Goal: Task Accomplishment & Management: Manage account settings

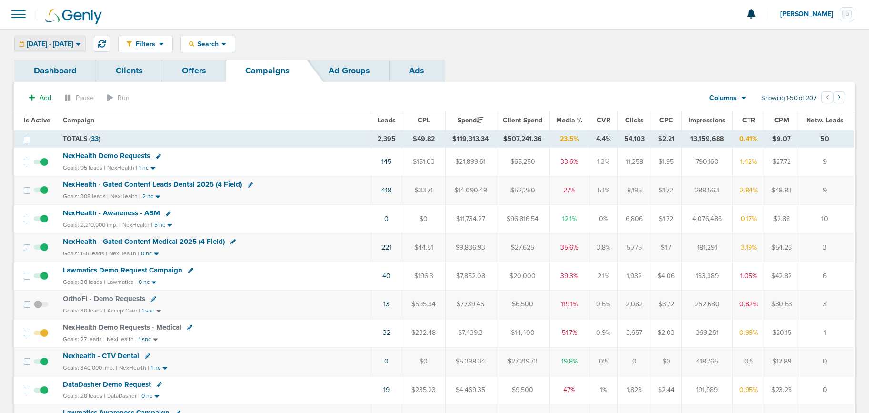
click at [68, 41] on span "[DATE] - [DATE]" at bounding box center [50, 44] width 47 height 7
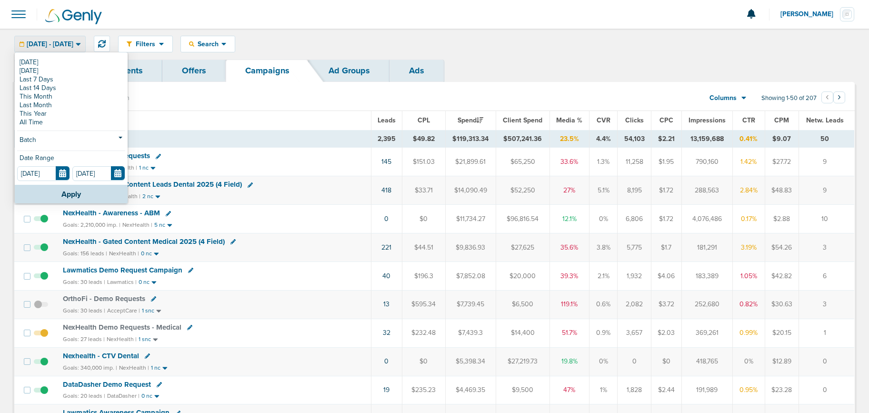
click at [56, 63] on link "[DATE]" at bounding box center [71, 62] width 108 height 9
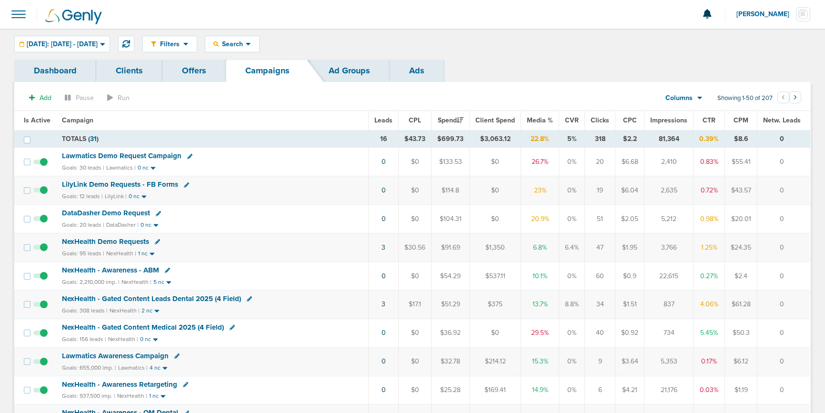
click at [147, 155] on span "Lawmatics Demo Request Campaign" at bounding box center [122, 155] width 120 height 9
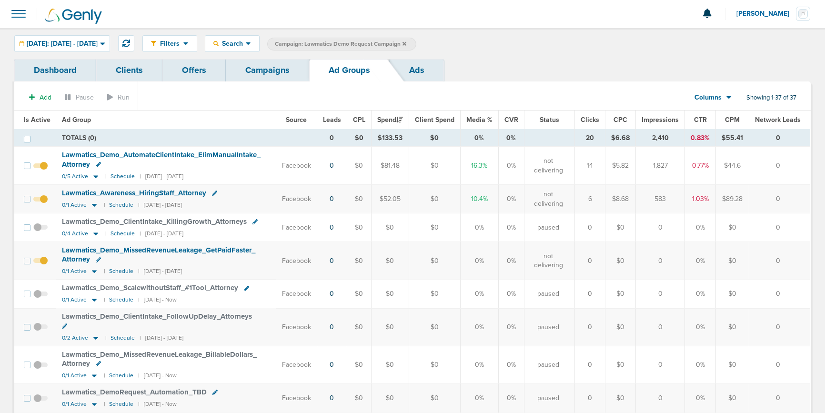
scroll to position [1, 0]
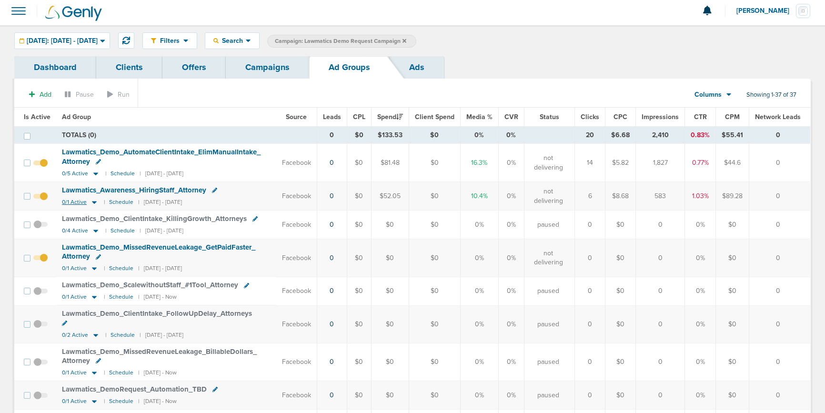
click at [96, 204] on icon at bounding box center [95, 202] width 10 height 8
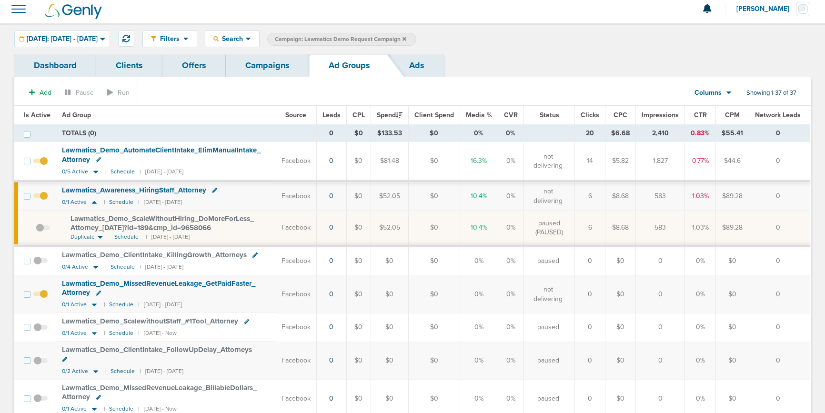
scroll to position [6, 0]
click at [36, 231] on span at bounding box center [43, 231] width 14 height 0
click at [36, 229] on input "checkbox" at bounding box center [36, 229] width 0 height 0
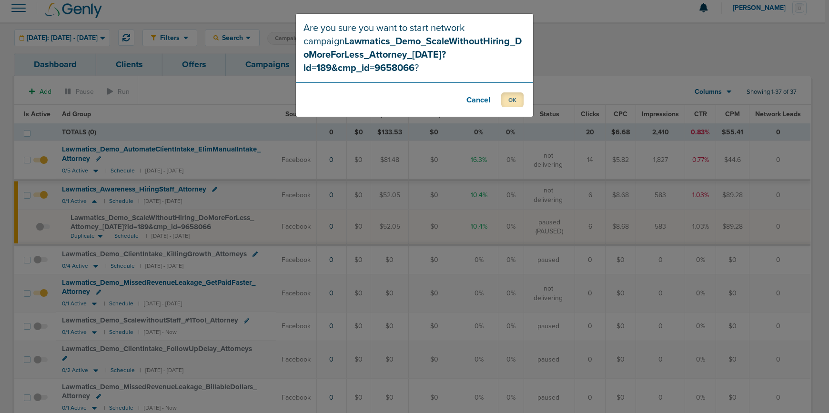
drag, startPoint x: 510, startPoint y: 98, endPoint x: 494, endPoint y: 130, distance: 36.6
click at [510, 98] on button "OK" at bounding box center [512, 99] width 22 height 15
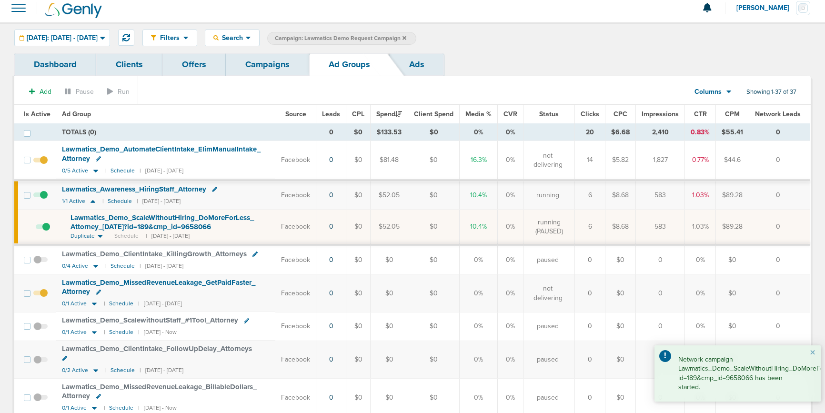
click at [279, 62] on link "Campaigns" at bounding box center [267, 64] width 83 height 22
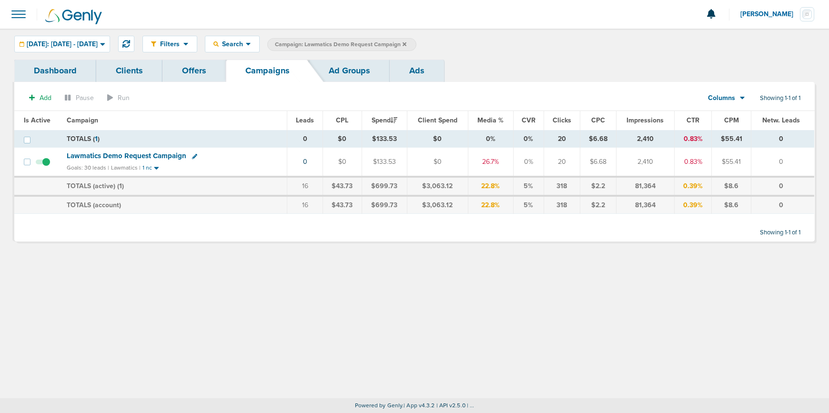
click at [406, 42] on icon at bounding box center [404, 44] width 4 height 4
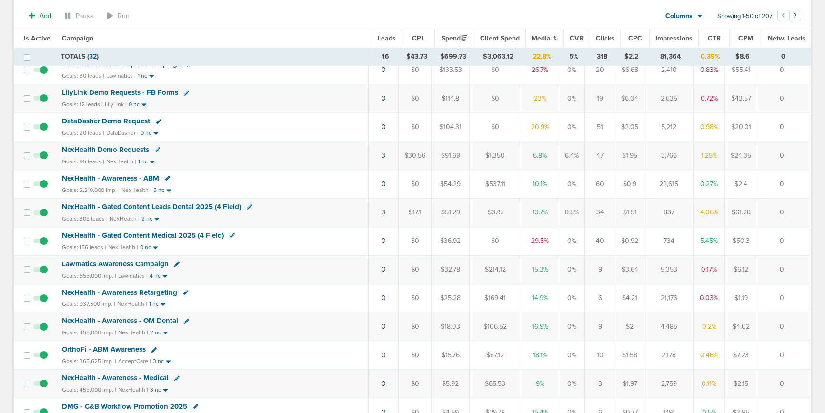
scroll to position [120, 0]
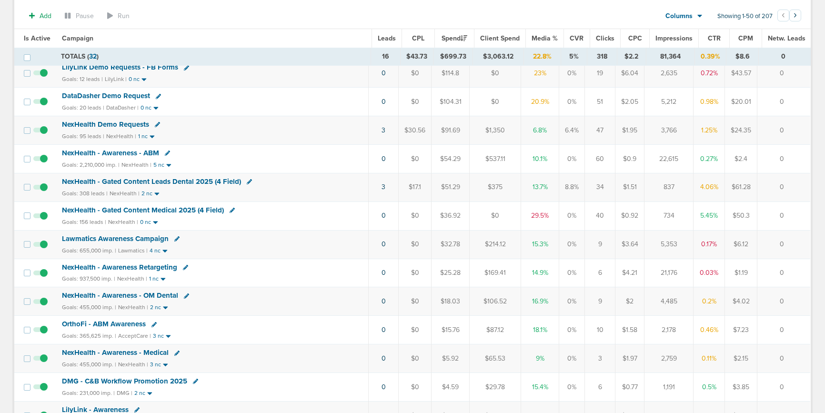
click at [119, 210] on span "NexHealth - Gated Content Medical 2025 (4 Field)" at bounding box center [143, 210] width 162 height 9
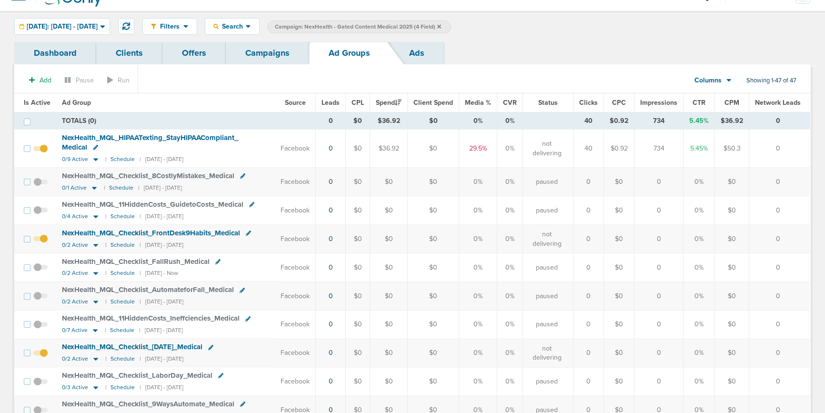
scroll to position [20, 0]
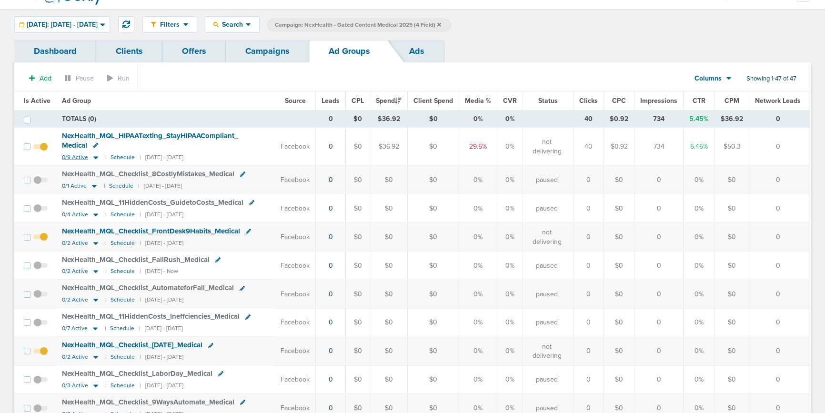
click at [92, 157] on icon at bounding box center [96, 157] width 10 height 8
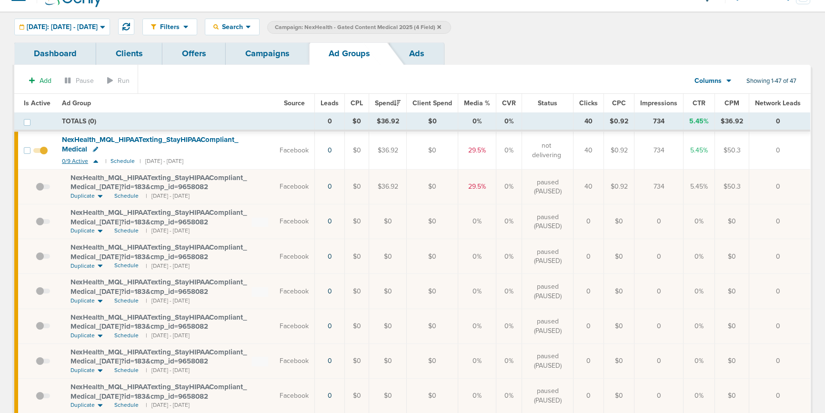
scroll to position [18, 0]
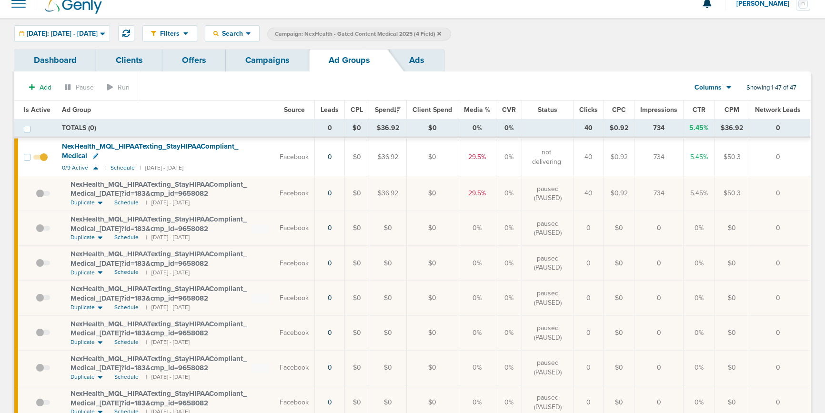
click at [117, 185] on span "NexHealth_ MQL_ HIPAATexting_ StayHIPAACompliant_ Medical_ [DATE]?id=183&cmp_ i…" at bounding box center [158, 189] width 176 height 18
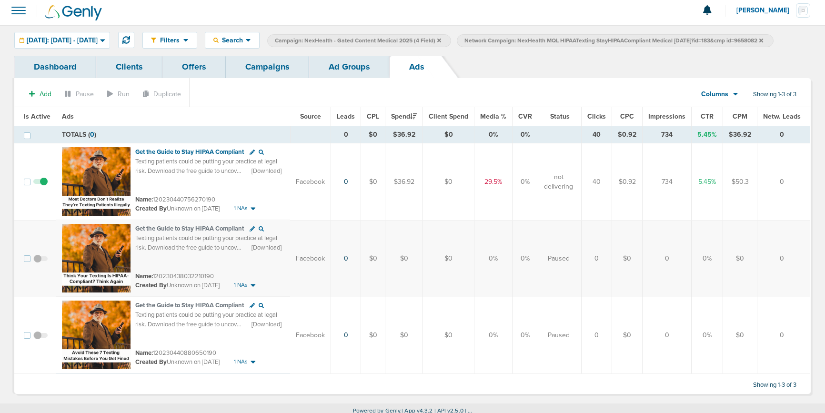
scroll to position [7, 0]
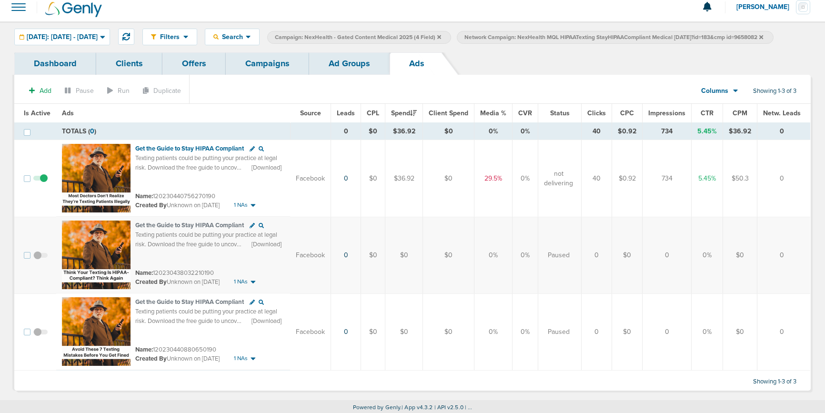
click at [251, 67] on link "Campaigns" at bounding box center [267, 63] width 83 height 22
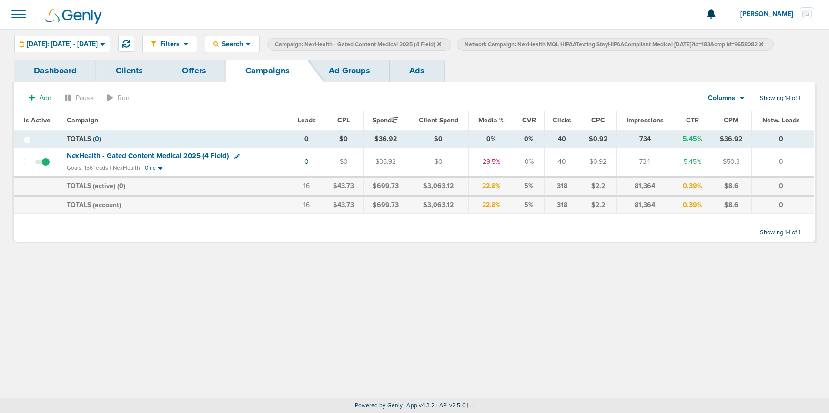
click at [763, 45] on icon at bounding box center [761, 44] width 4 height 4
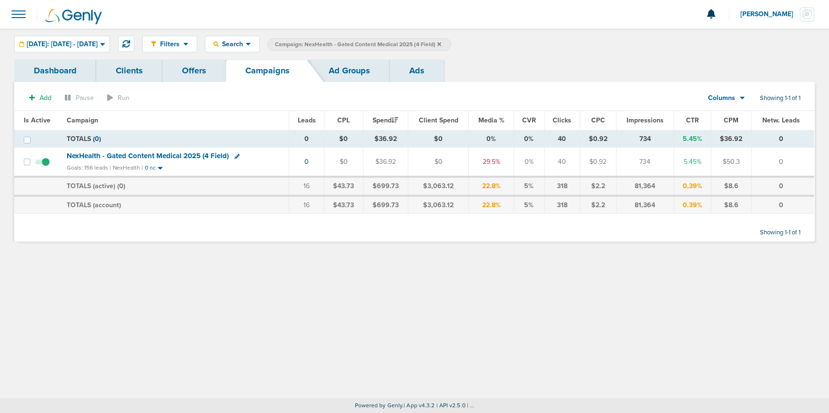
click at [441, 41] on icon at bounding box center [439, 44] width 4 height 6
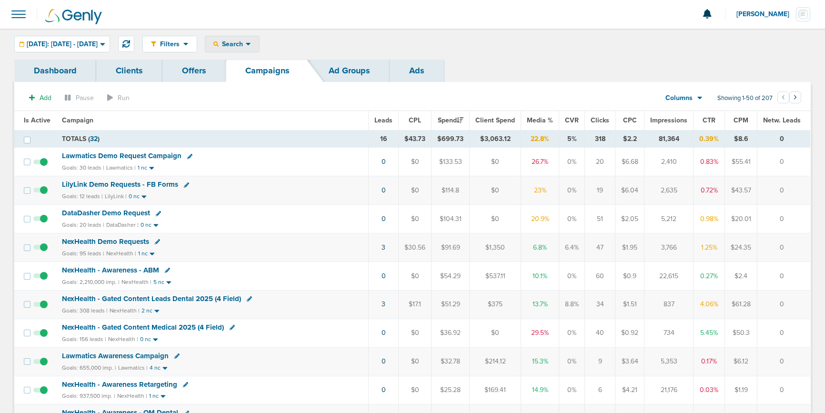
click at [243, 42] on span "Search" at bounding box center [232, 44] width 27 height 8
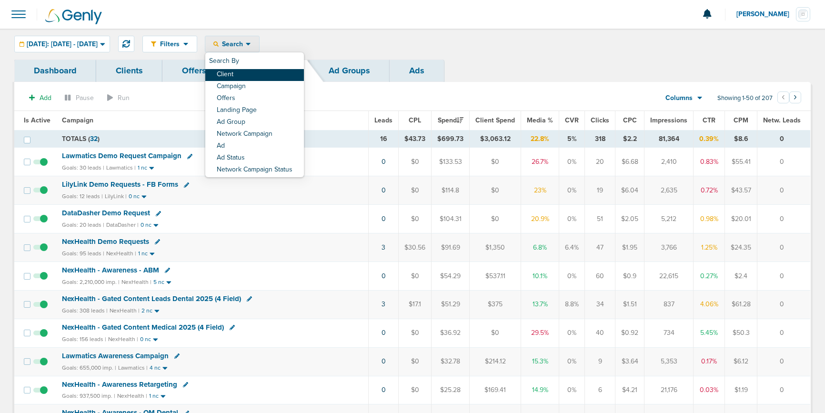
click at [252, 71] on link "Client" at bounding box center [254, 75] width 99 height 12
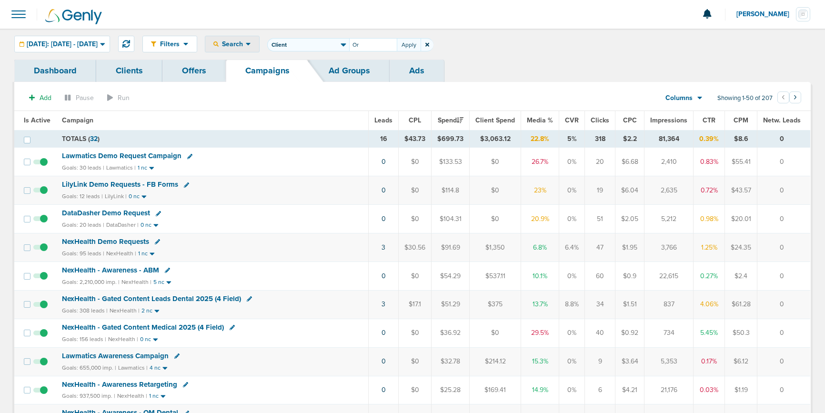
type input "O"
type input "Accept"
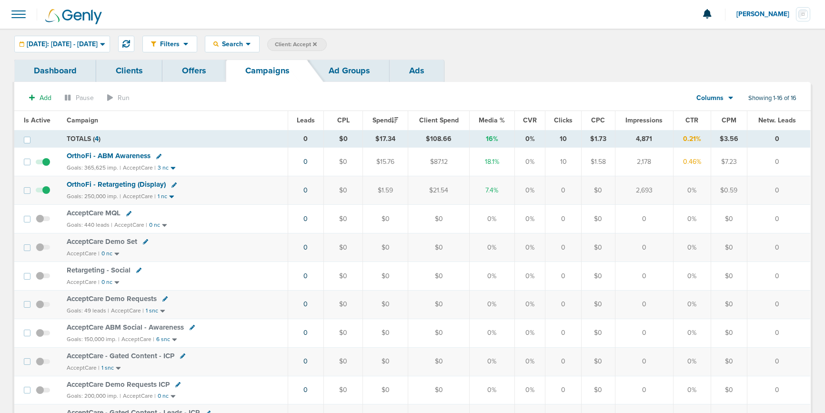
click at [108, 155] on span "OrthoFi - ABM Awareness" at bounding box center [109, 155] width 84 height 9
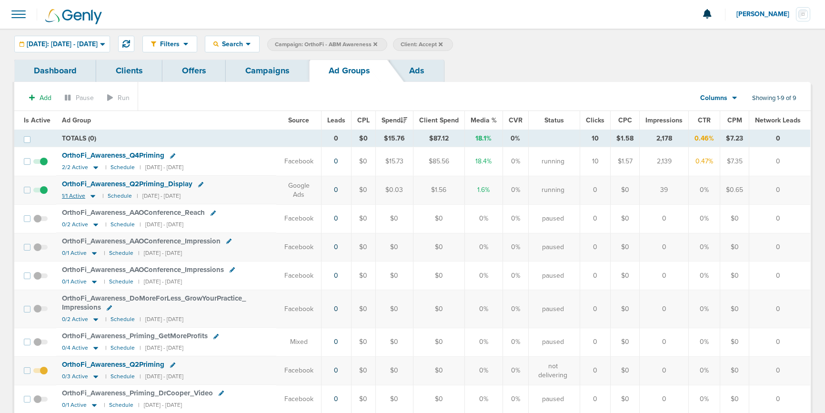
click at [90, 195] on icon at bounding box center [92, 196] width 5 height 3
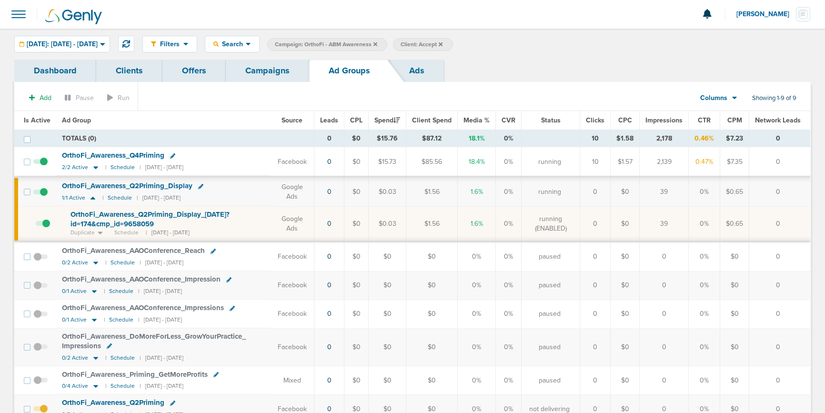
click at [202, 188] on icon at bounding box center [200, 186] width 5 height 5
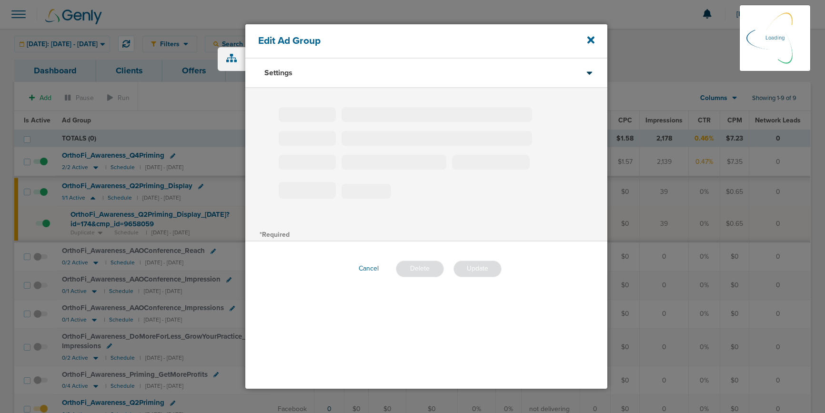
type input "OrthoFi_Awareness_Q2Priming_Display"
type input "0"
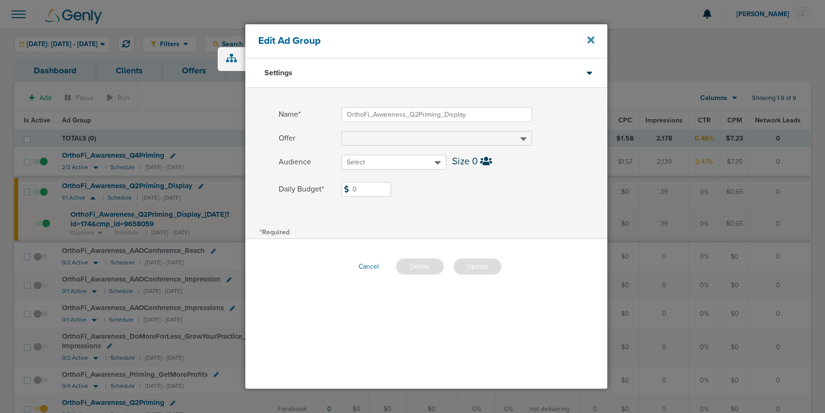
click at [590, 44] on icon at bounding box center [590, 40] width 7 height 10
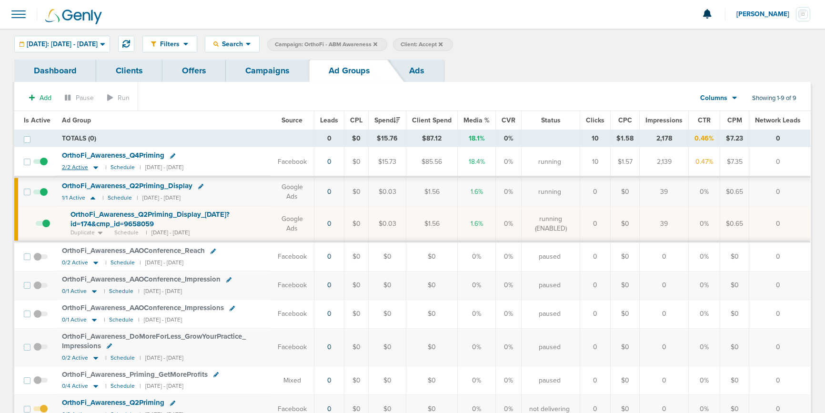
click at [93, 169] on icon at bounding box center [96, 167] width 10 height 8
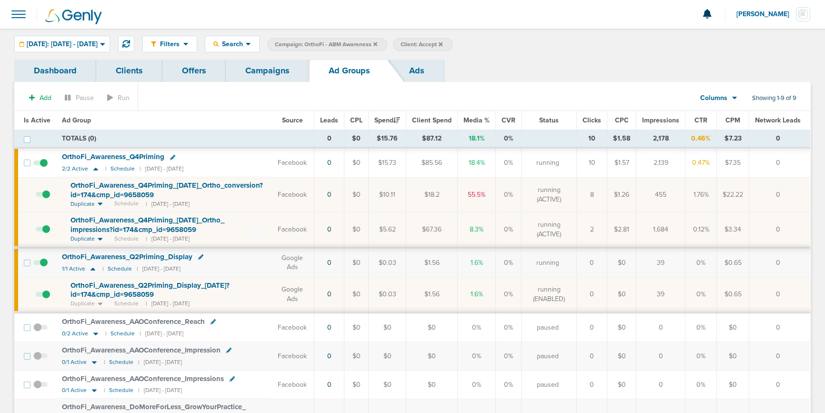
click at [103, 185] on span "OrthoFi_ Awareness_ Q4Priming_ [DATE]_ Ortho_ conversion?id=174&cmp_ id=9658059" at bounding box center [166, 190] width 192 height 18
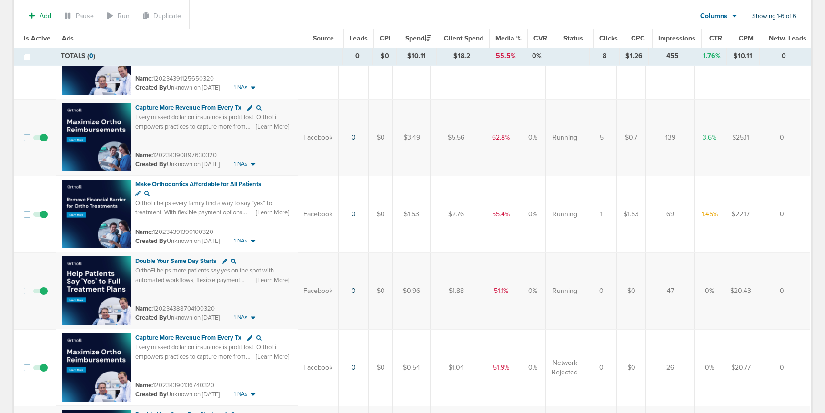
scroll to position [128, 0]
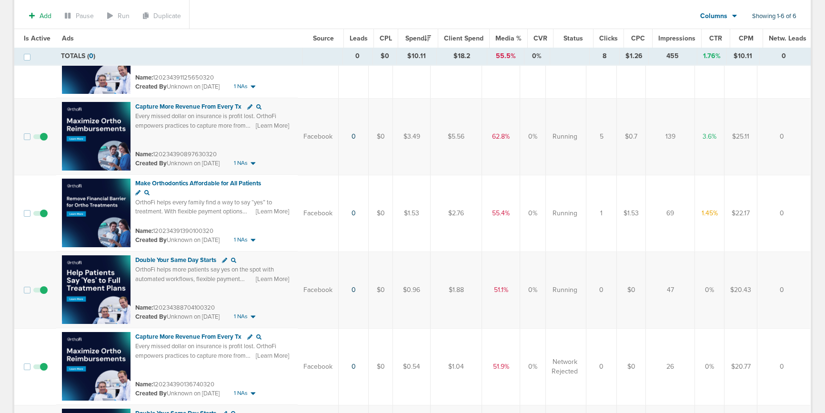
click at [44, 295] on span at bounding box center [40, 295] width 14 height 0
click at [40, 292] on input "checkbox" at bounding box center [40, 292] width 0 height 0
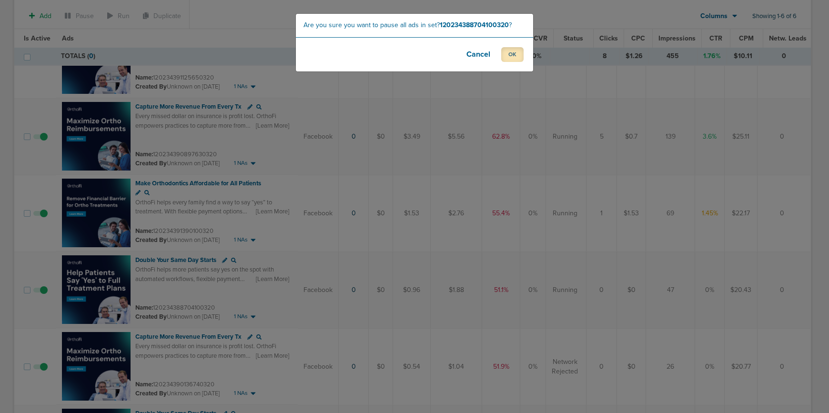
click at [510, 54] on button "OK" at bounding box center [512, 54] width 22 height 15
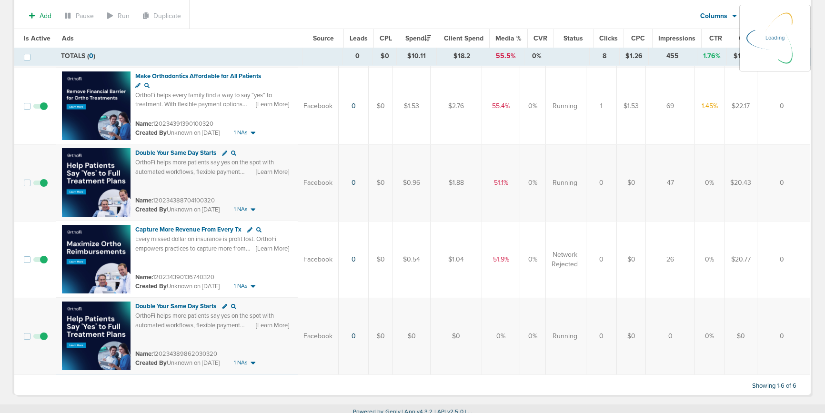
scroll to position [236, 0]
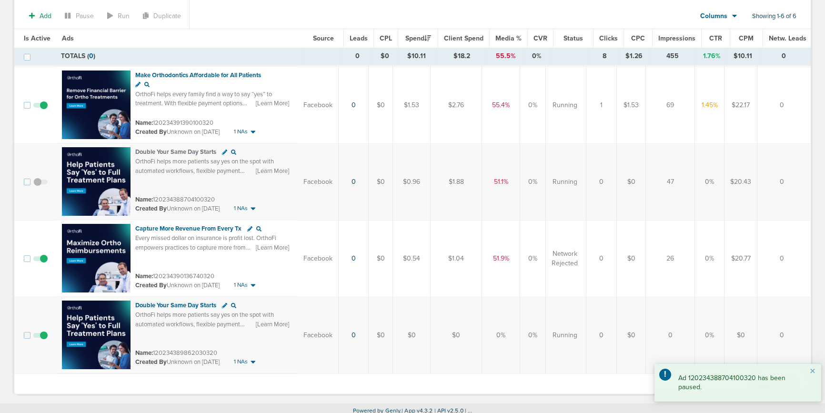
click at [43, 340] on span at bounding box center [40, 340] width 14 height 0
click at [40, 337] on input "checkbox" at bounding box center [40, 337] width 0 height 0
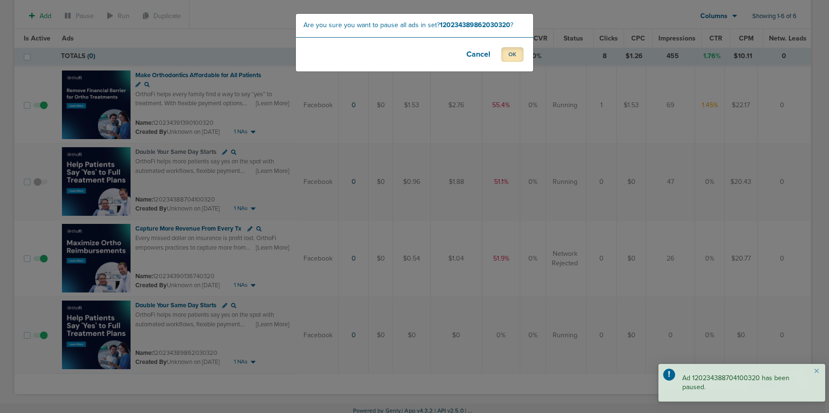
click at [509, 54] on button "OK" at bounding box center [512, 54] width 22 height 15
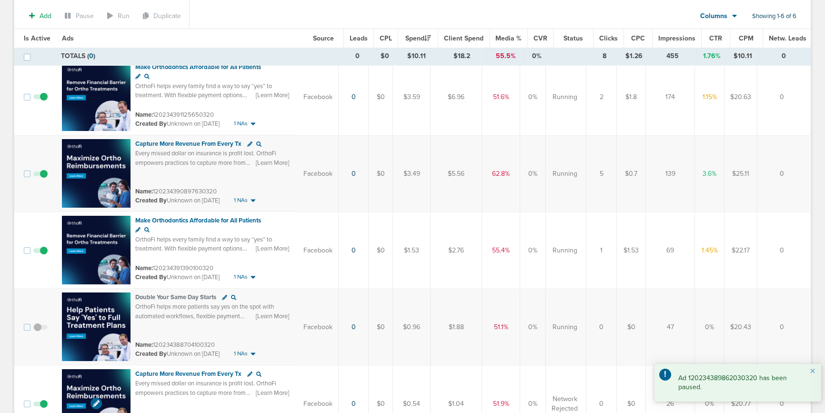
scroll to position [93, 0]
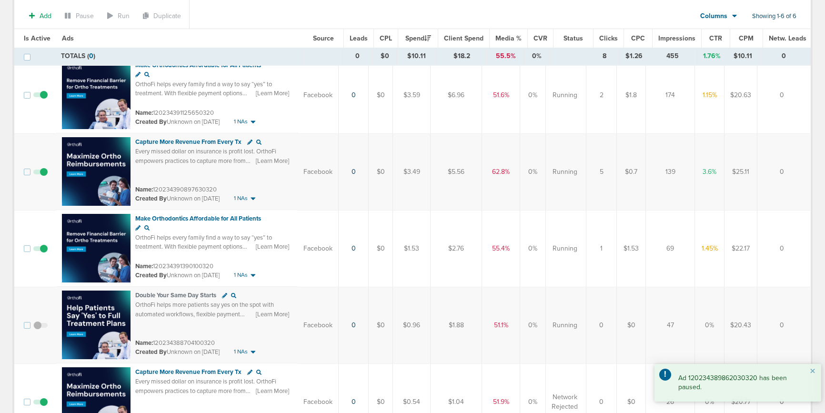
click at [40, 253] on span at bounding box center [40, 253] width 14 height 0
click at [40, 251] on input "checkbox" at bounding box center [40, 251] width 0 height 0
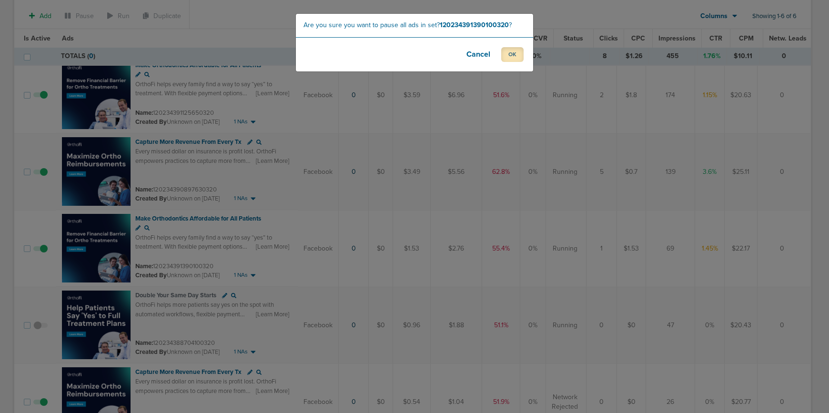
click at [508, 51] on button "OK" at bounding box center [512, 54] width 22 height 15
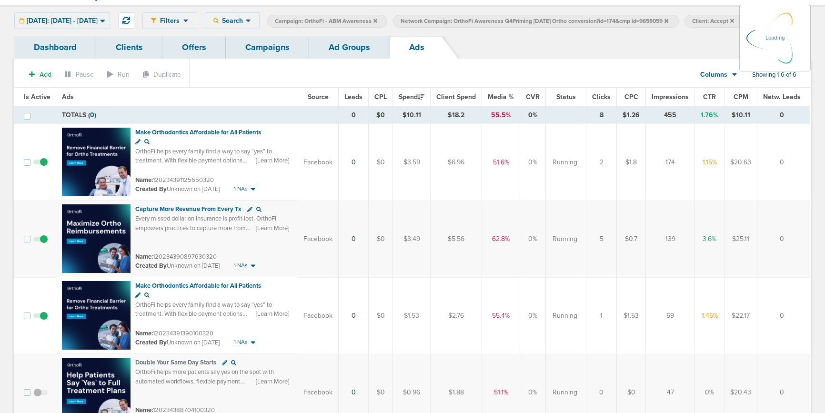
scroll to position [0, 0]
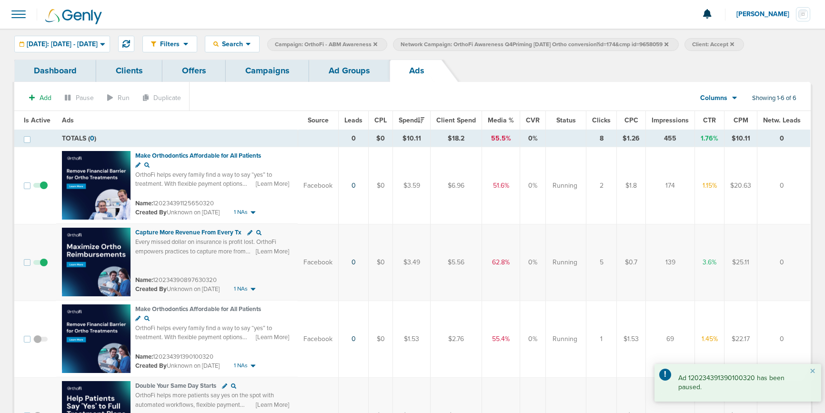
click at [40, 190] on span at bounding box center [40, 190] width 14 height 0
click at [40, 188] on input "checkbox" at bounding box center [40, 188] width 0 height 0
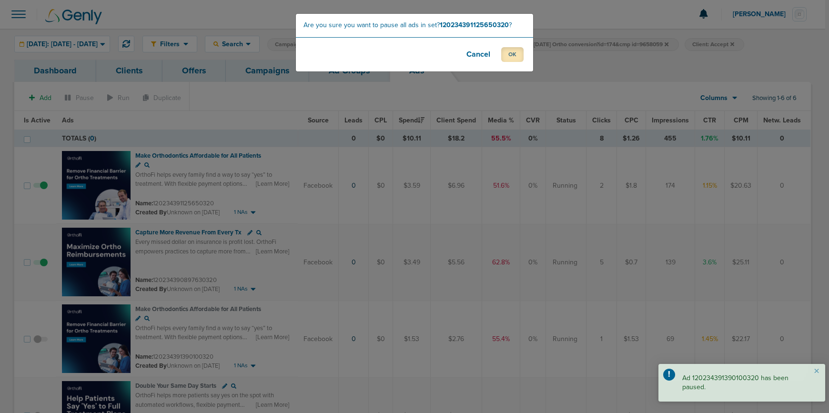
click at [506, 57] on button "OK" at bounding box center [512, 54] width 22 height 15
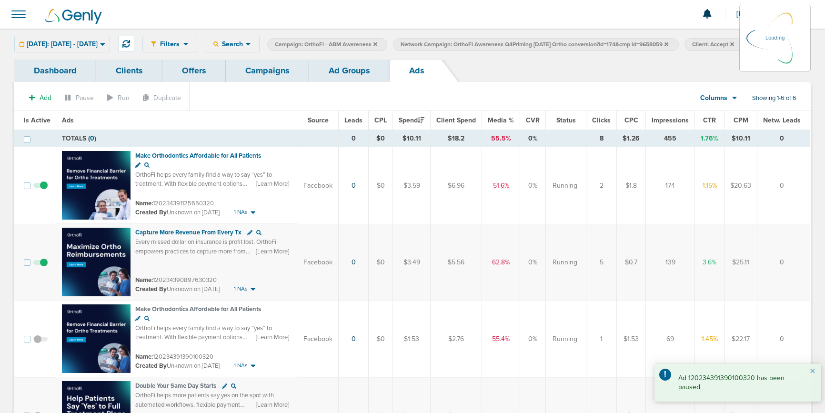
click at [41, 187] on td at bounding box center [43, 185] width 26 height 77
click at [44, 186] on td at bounding box center [43, 185] width 26 height 77
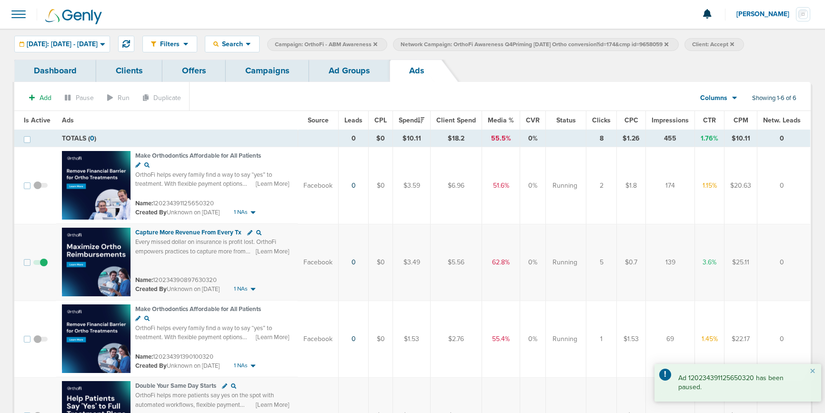
drag, startPoint x: 326, startPoint y: 74, endPoint x: 314, endPoint y: 73, distance: 11.5
click at [326, 73] on link "Ad Groups" at bounding box center [349, 71] width 80 height 22
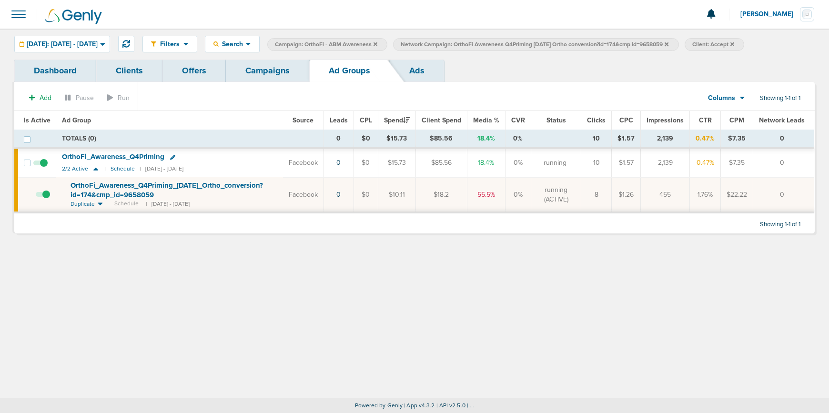
click at [668, 44] on icon at bounding box center [666, 44] width 4 height 6
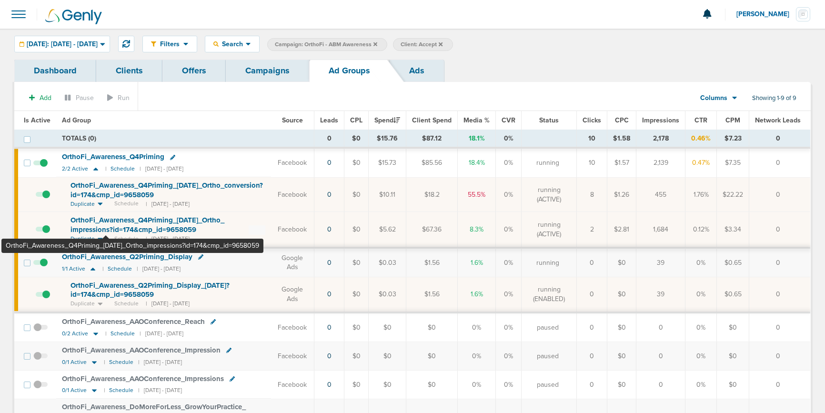
click at [106, 230] on span "OrthoFi_ Awareness_ Q4Priming_ [DATE]_ Ortho_ impressions?id=174&cmp_ id=9658059" at bounding box center [147, 225] width 154 height 18
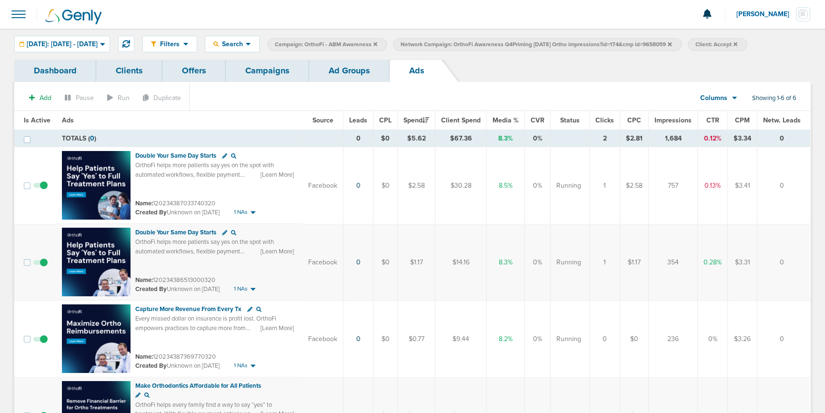
click at [43, 267] on span at bounding box center [40, 267] width 14 height 0
click at [40, 264] on input "checkbox" at bounding box center [40, 264] width 0 height 0
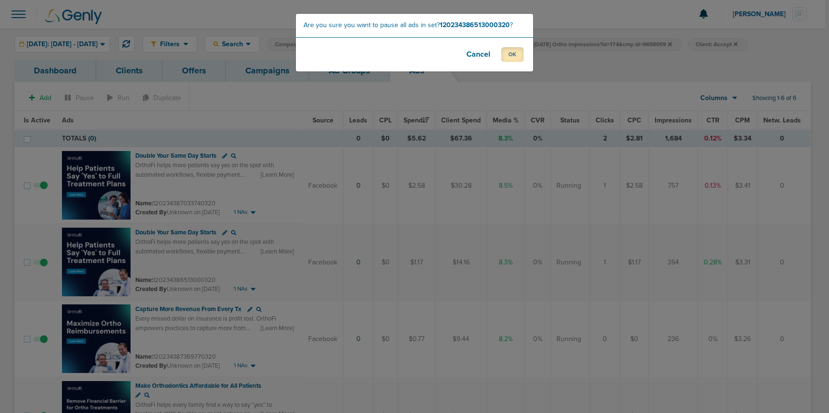
click at [511, 58] on button "OK" at bounding box center [512, 54] width 22 height 15
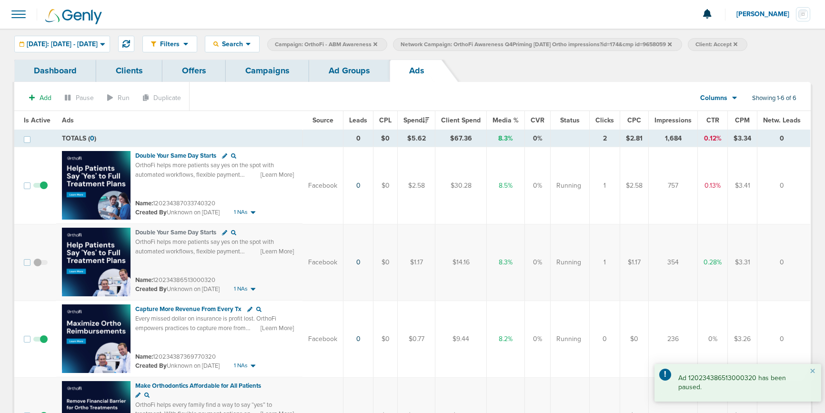
click at [42, 190] on span at bounding box center [40, 190] width 14 height 0
click at [40, 188] on input "checkbox" at bounding box center [40, 188] width 0 height 0
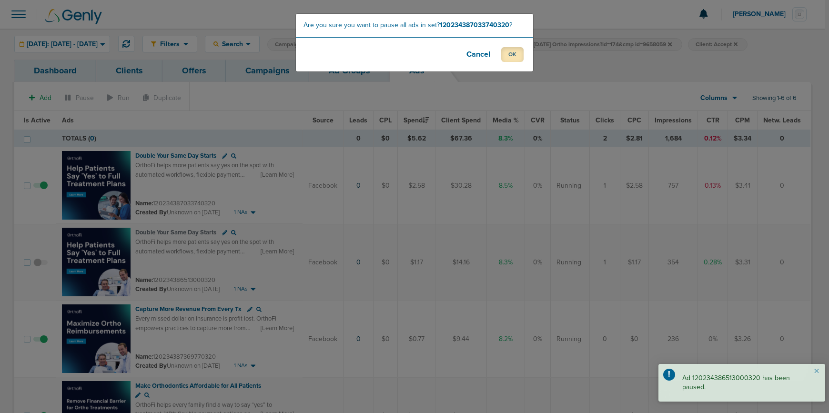
drag, startPoint x: 509, startPoint y: 54, endPoint x: 494, endPoint y: 59, distance: 16.0
click at [509, 54] on button "OK" at bounding box center [512, 54] width 22 height 15
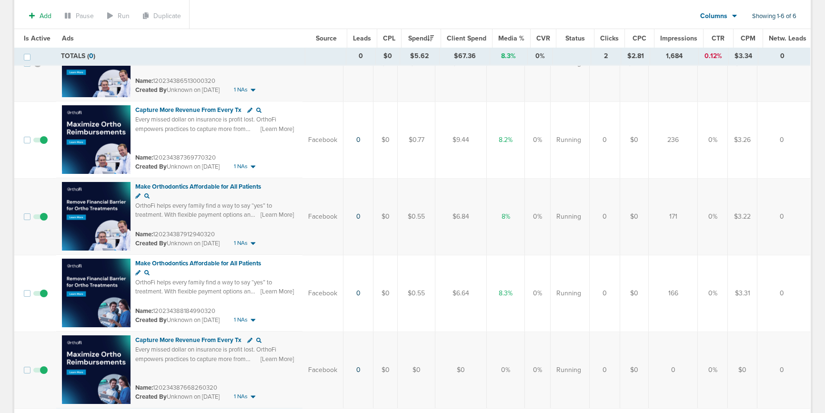
scroll to position [210, 0]
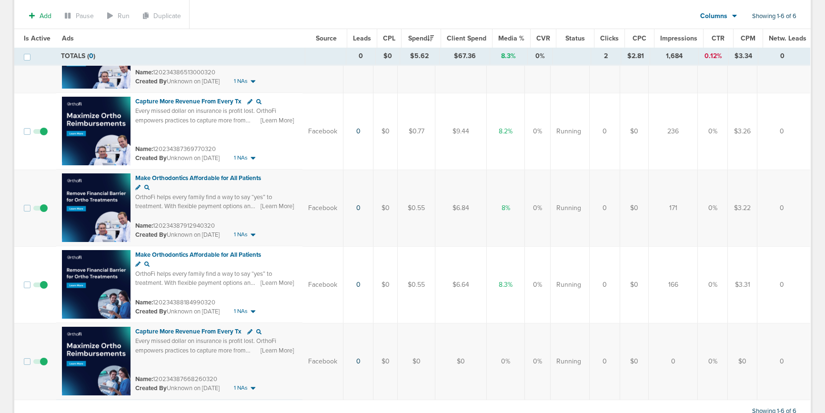
click at [46, 213] on span at bounding box center [40, 213] width 14 height 0
click at [40, 210] on input "checkbox" at bounding box center [40, 210] width 0 height 0
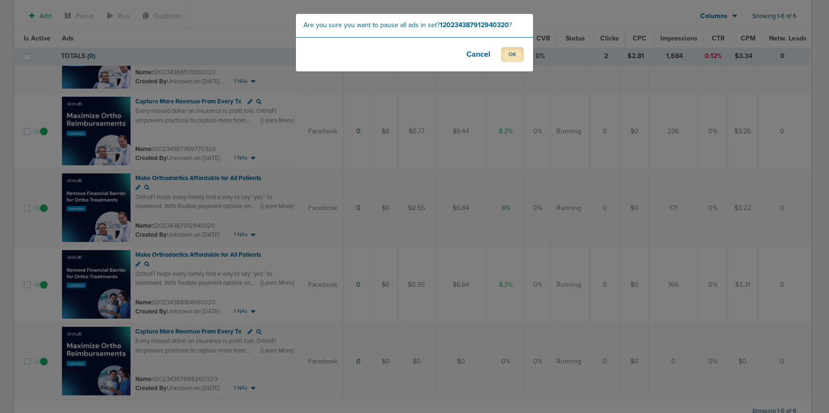
click at [509, 55] on button "OK" at bounding box center [512, 54] width 22 height 15
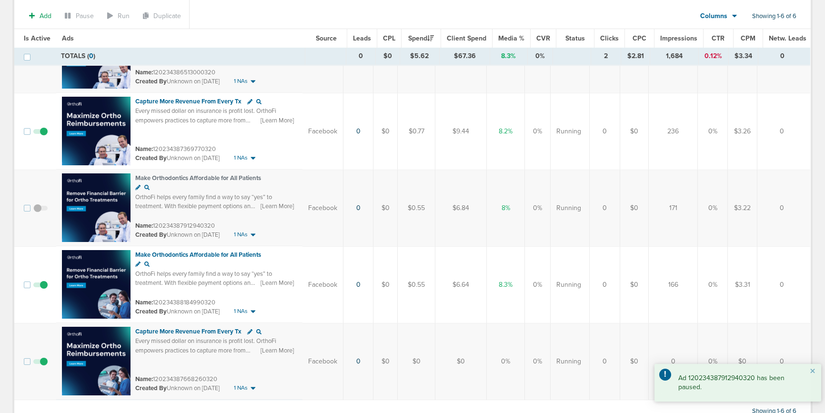
click at [41, 290] on span at bounding box center [40, 290] width 14 height 0
click at [40, 287] on input "checkbox" at bounding box center [40, 287] width 0 height 0
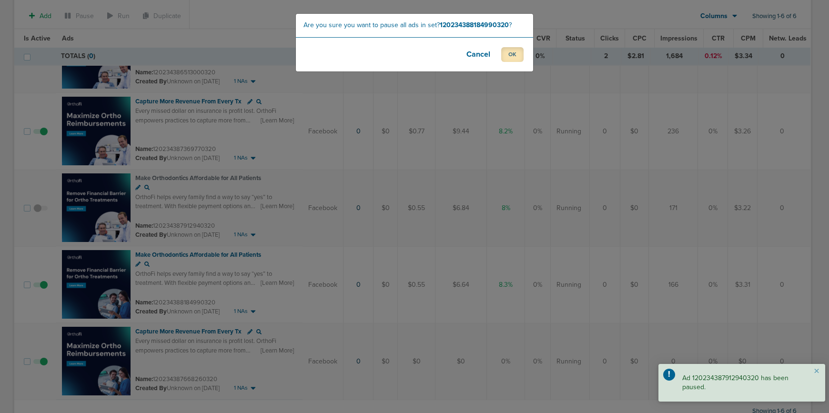
click at [507, 59] on button "OK" at bounding box center [512, 54] width 22 height 15
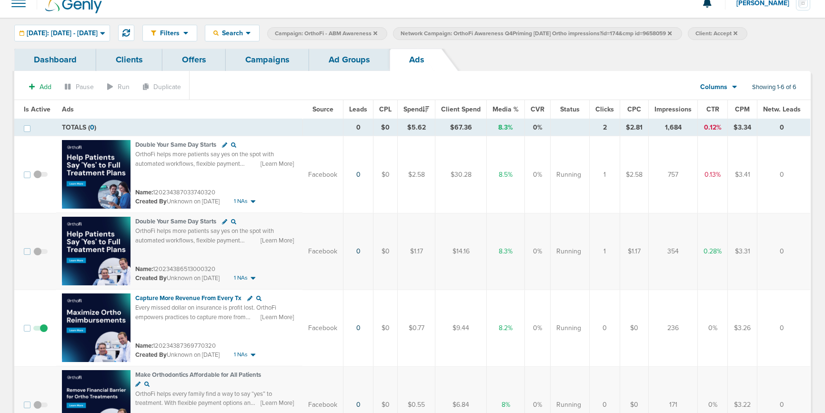
scroll to position [0, 0]
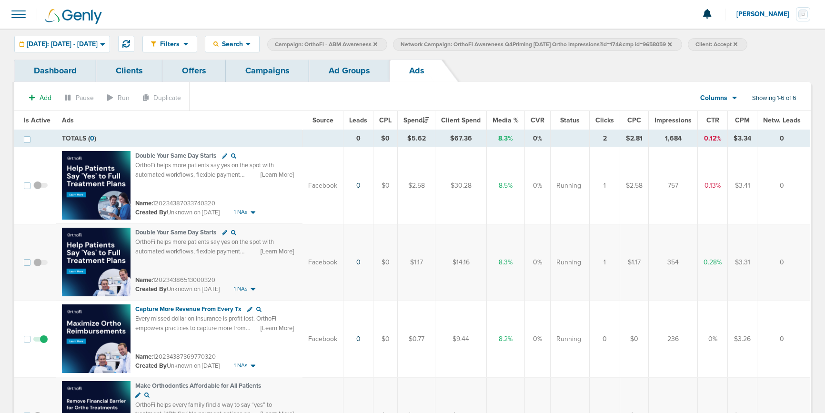
click at [253, 78] on link "Campaigns" at bounding box center [267, 71] width 83 height 22
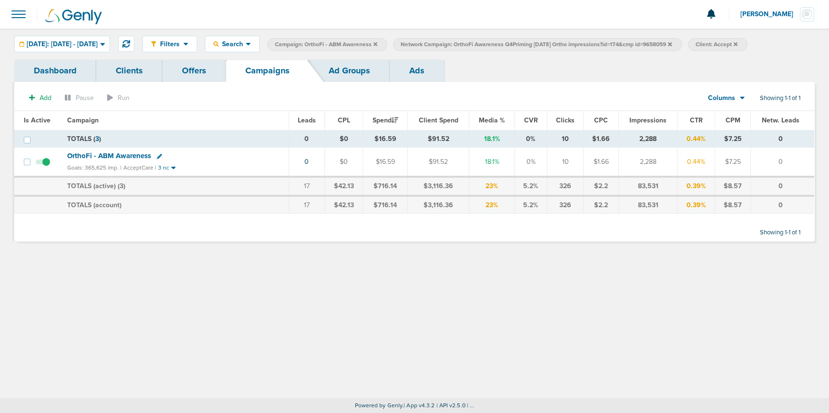
click at [672, 43] on icon at bounding box center [670, 44] width 4 height 6
click at [377, 44] on icon at bounding box center [375, 44] width 4 height 6
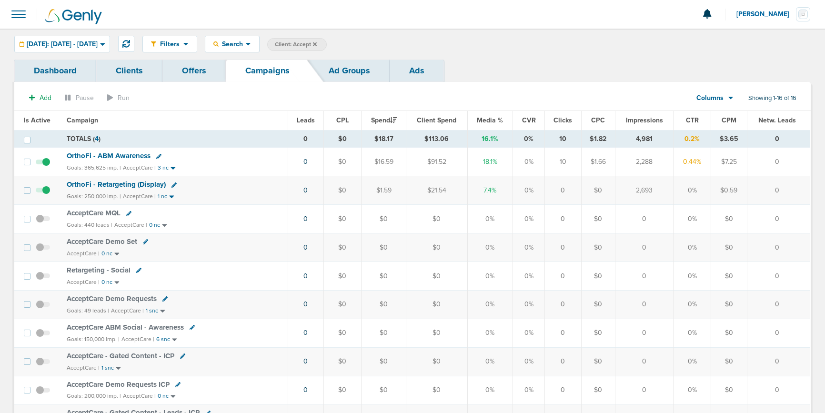
click at [317, 44] on icon at bounding box center [315, 44] width 4 height 6
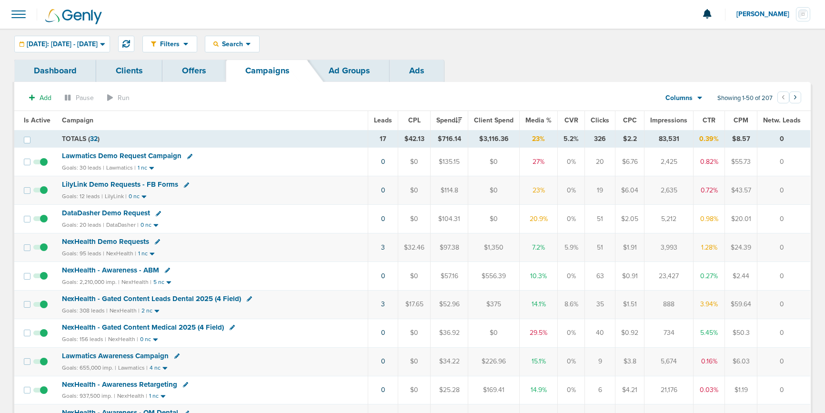
scroll to position [1, 0]
click at [88, 215] on span "DataDasher Demo Request" at bounding box center [106, 212] width 88 height 9
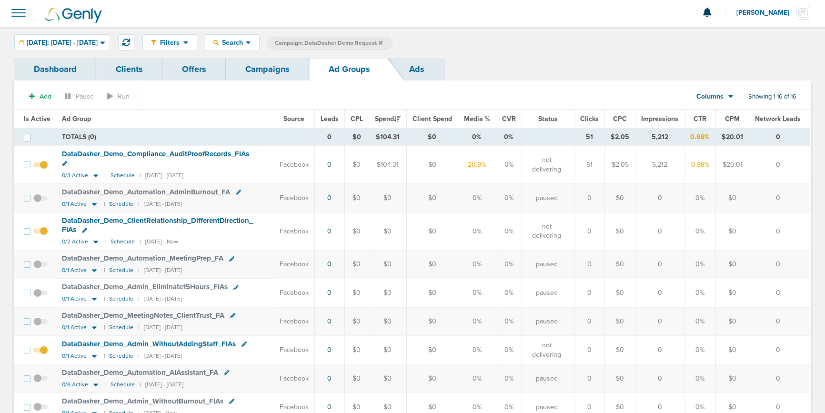
scroll to position [3, 0]
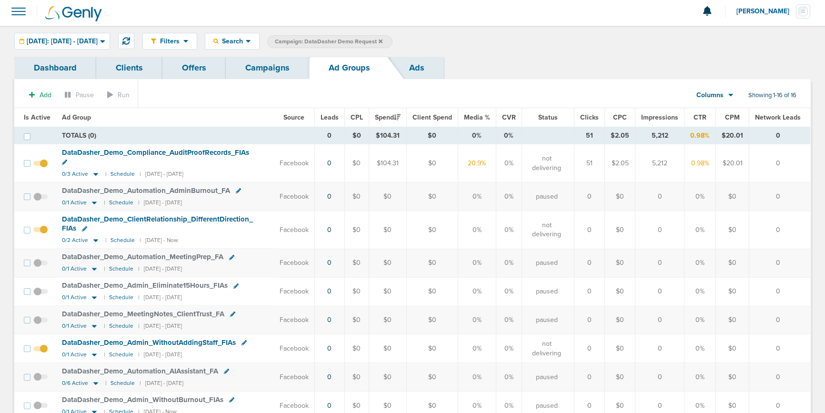
click at [270, 65] on link "Campaigns" at bounding box center [267, 68] width 83 height 22
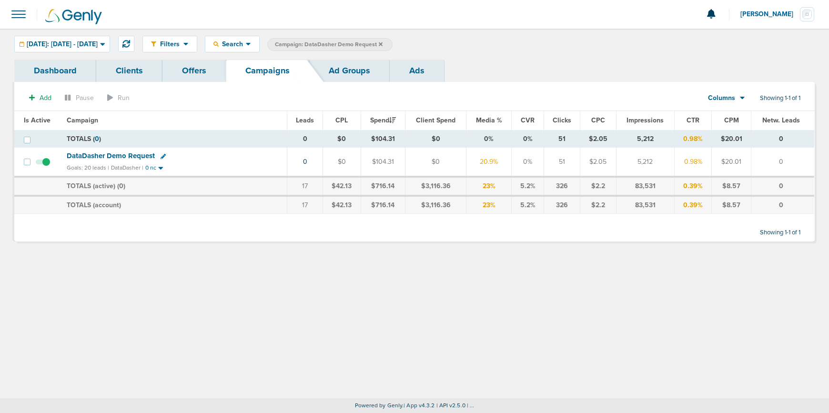
click at [382, 41] on icon at bounding box center [381, 44] width 4 height 6
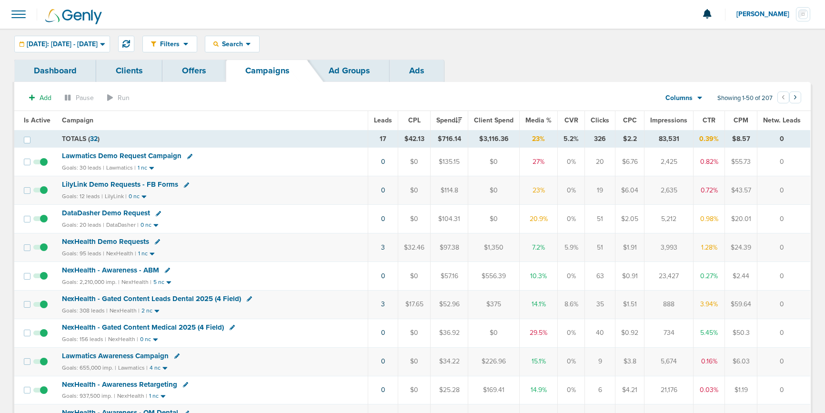
click at [121, 158] on span "Lawmatics Demo Request Campaign" at bounding box center [122, 155] width 120 height 9
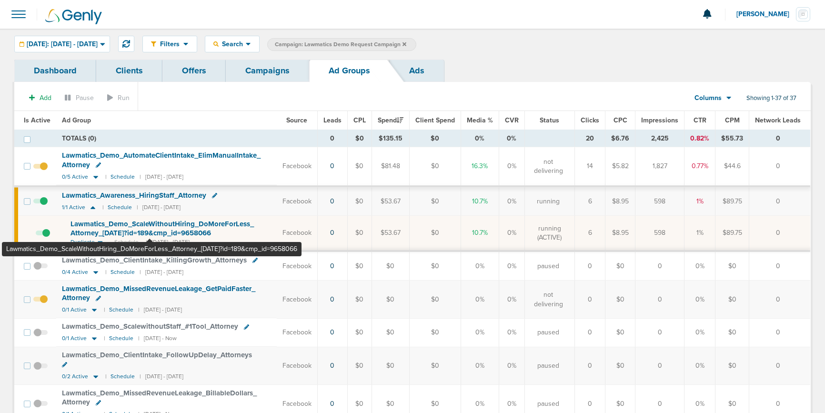
click at [150, 227] on span "Lawmatics_ Demo_ ScaleWithoutHiring_ DoMoreForLess_ Attorney_ [DATE]?id=189&cmp…" at bounding box center [161, 229] width 183 height 18
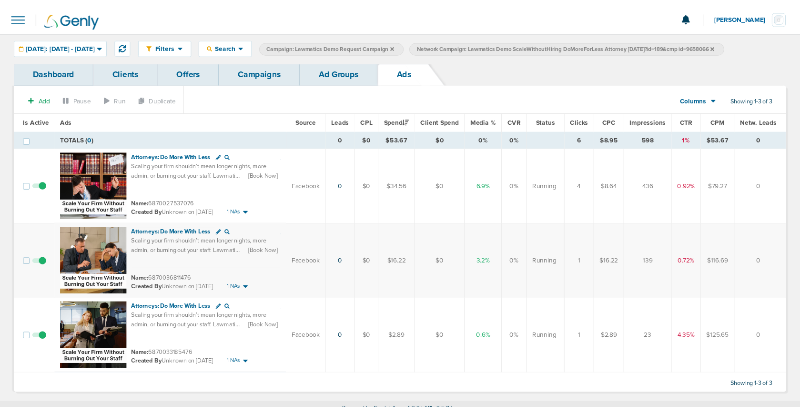
scroll to position [9, 0]
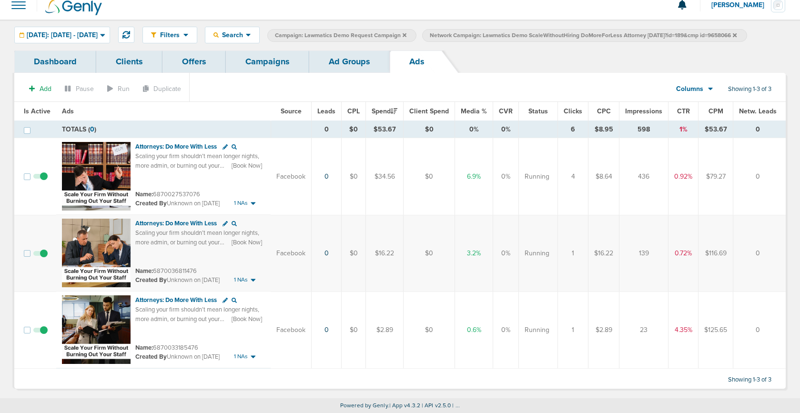
drag, startPoint x: 268, startPoint y: 62, endPoint x: 263, endPoint y: 64, distance: 5.1
click at [268, 62] on link "Campaigns" at bounding box center [267, 61] width 83 height 22
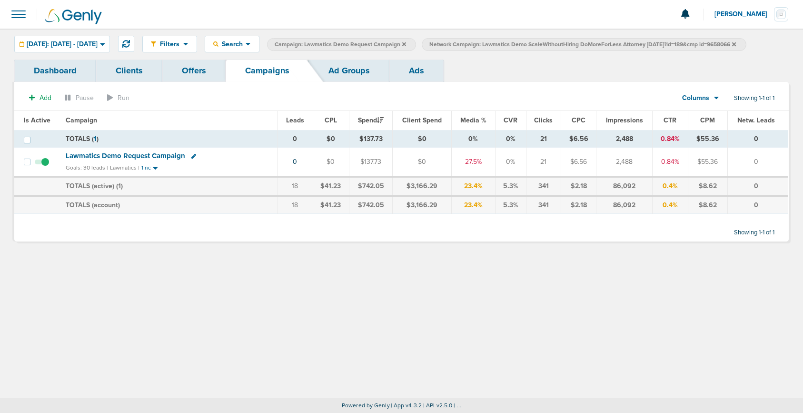
click at [746, 45] on label "Network Campaign: Lawmatics Demo ScaleWithoutHiring DoMoreForLess Attorney [DAT…" at bounding box center [584, 44] width 324 height 13
click at [736, 43] on icon at bounding box center [735, 44] width 4 height 4
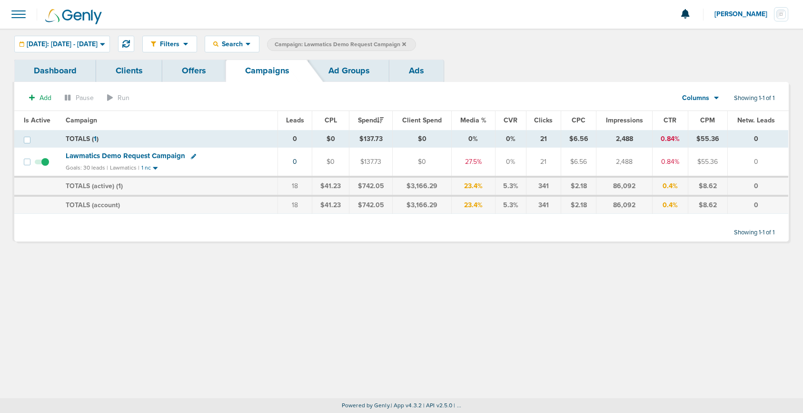
click at [119, 156] on span "Lawmatics Demo Request Campaign" at bounding box center [126, 155] width 120 height 9
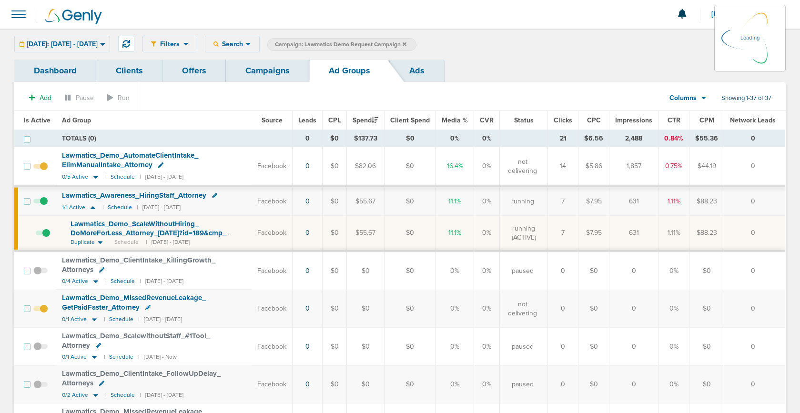
click at [258, 73] on link "Campaigns" at bounding box center [267, 71] width 83 height 22
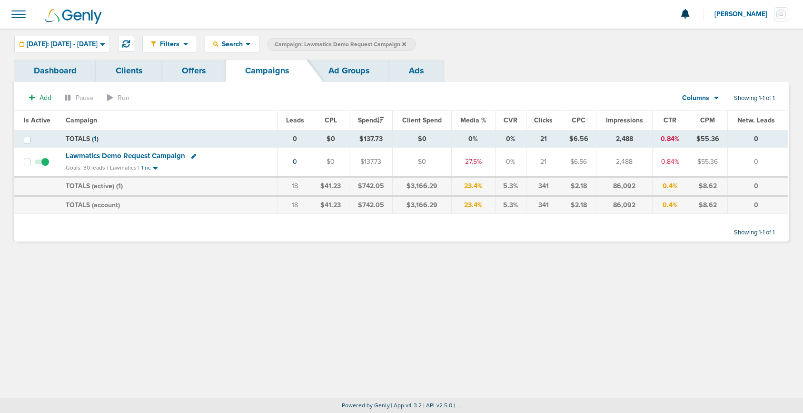
click at [406, 46] on span "Campaign: Lawmatics Demo Request Campaign" at bounding box center [340, 44] width 131 height 8
click at [416, 43] on label "Campaign: Lawmatics Demo Request Campaign" at bounding box center [341, 44] width 149 height 13
click at [406, 45] on icon at bounding box center [404, 44] width 4 height 4
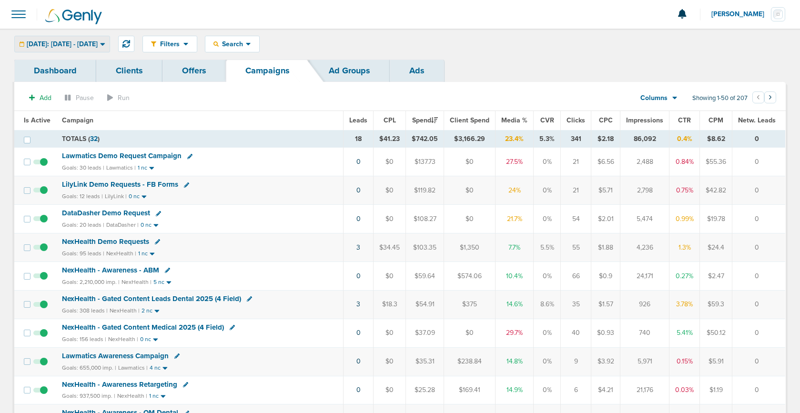
click at [98, 45] on span "[DATE]: [DATE] - [DATE]" at bounding box center [62, 44] width 71 height 7
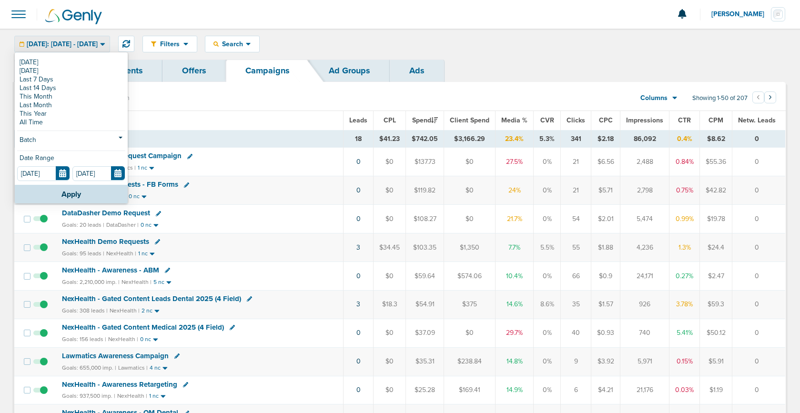
click at [98, 47] on span "[DATE]: [DATE] - [DATE]" at bounding box center [62, 44] width 71 height 7
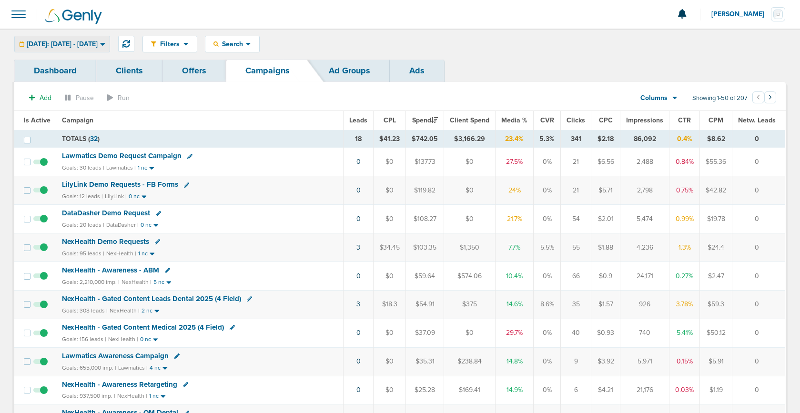
click at [98, 47] on span "[DATE]: [DATE] - [DATE]" at bounding box center [62, 44] width 71 height 7
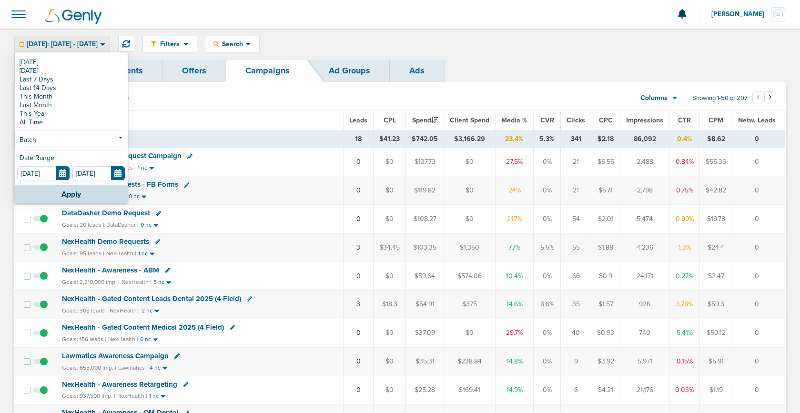
click at [89, 48] on div "[DATE]: [DATE] - [DATE]" at bounding box center [62, 44] width 95 height 16
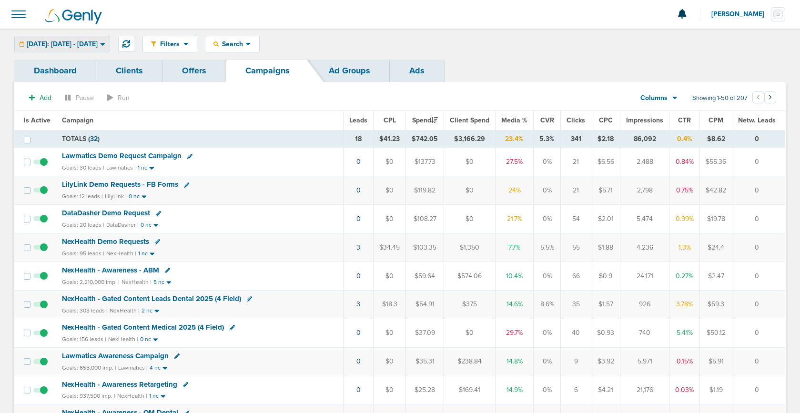
click at [90, 45] on span "[DATE]: [DATE] - [DATE]" at bounding box center [62, 44] width 71 height 7
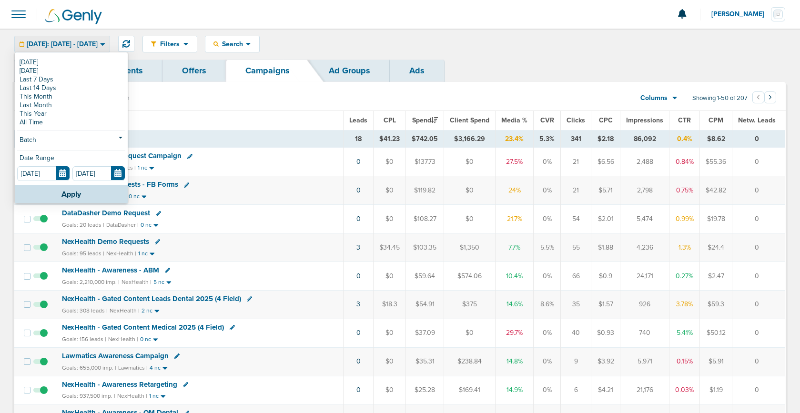
click at [405, 44] on div "Filters Active Only Settings Status Active Inactive Objectives MQL SQL Traffic …" at bounding box center [463, 44] width 643 height 17
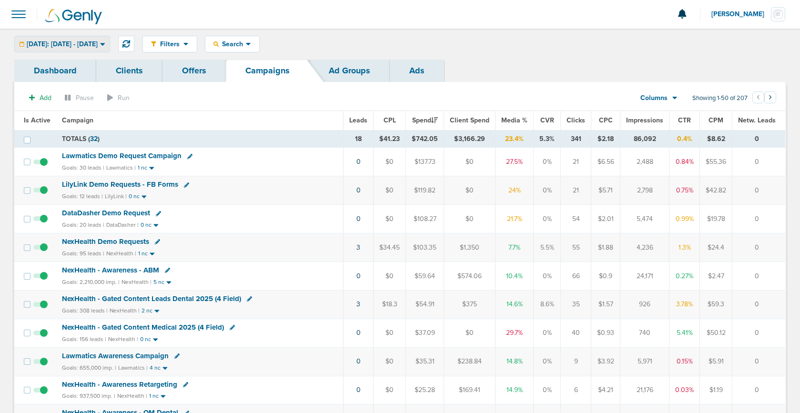
click at [80, 42] on span "[DATE]: [DATE] - [DATE]" at bounding box center [62, 44] width 71 height 7
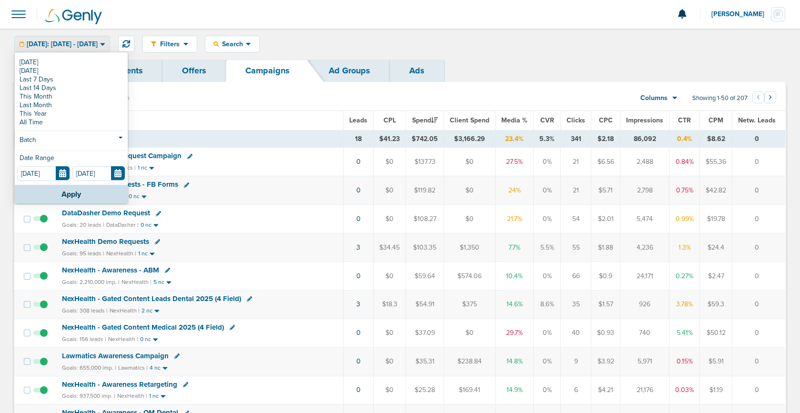
click at [80, 42] on span "[DATE]: [DATE] - [DATE]" at bounding box center [62, 44] width 71 height 7
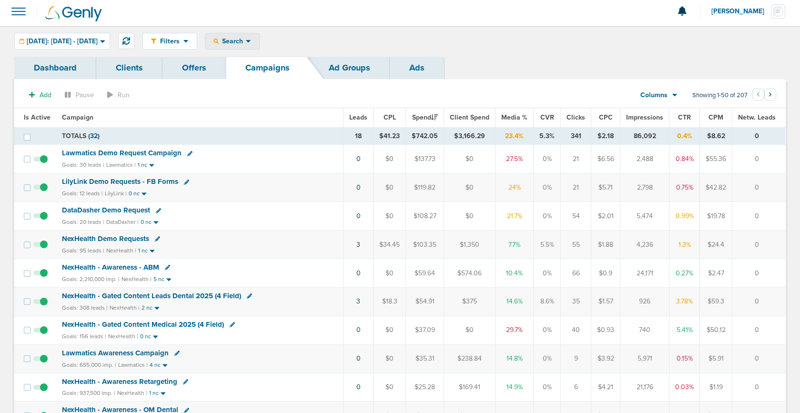
scroll to position [4, 0]
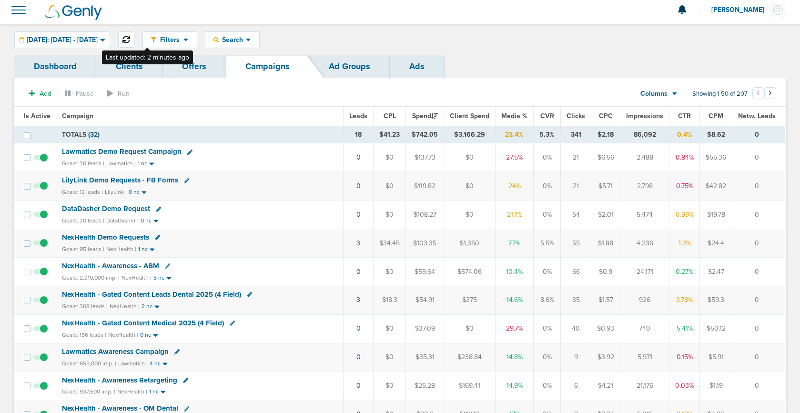
click at [130, 43] on icon at bounding box center [126, 40] width 8 height 8
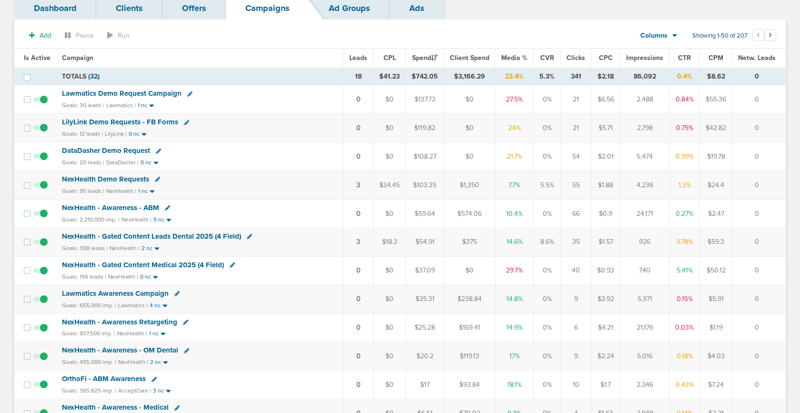
scroll to position [57, 0]
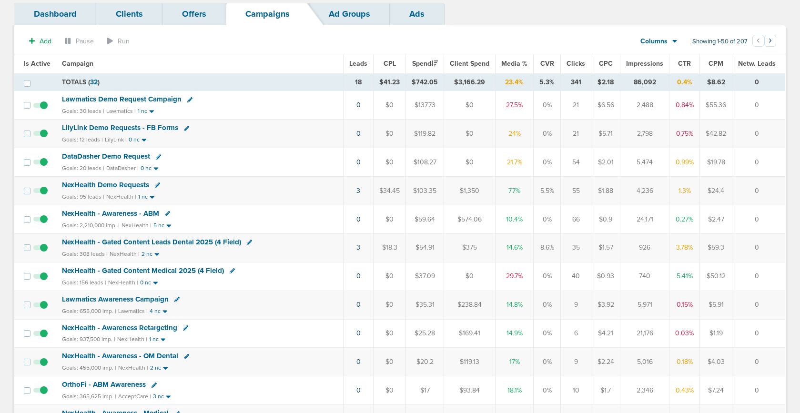
click at [164, 272] on span "NexHealth - Gated Content Medical 2025 (4 Field)" at bounding box center [143, 270] width 162 height 9
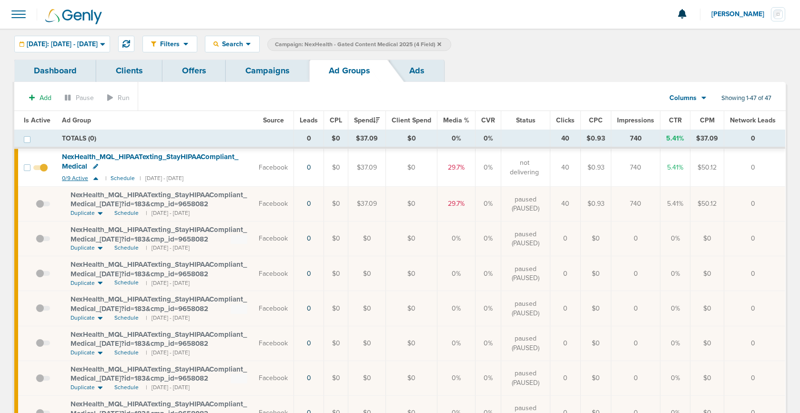
click at [93, 177] on icon at bounding box center [96, 178] width 10 height 8
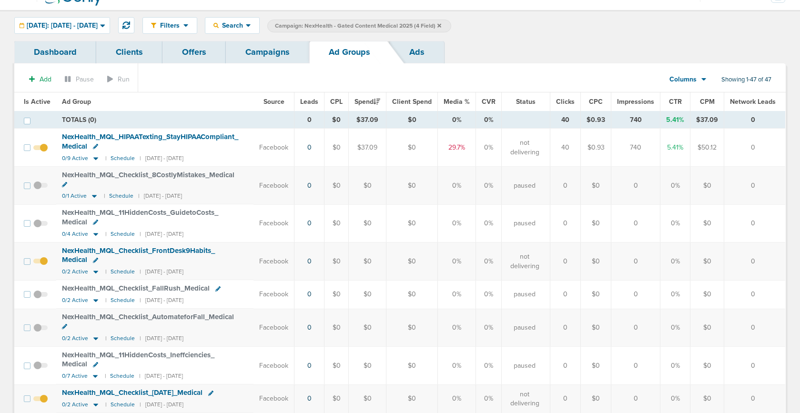
scroll to position [25, 0]
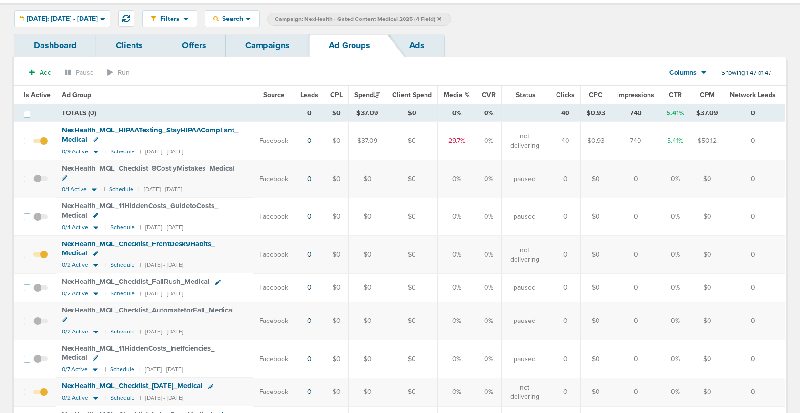
click at [259, 50] on link "Campaigns" at bounding box center [267, 45] width 83 height 22
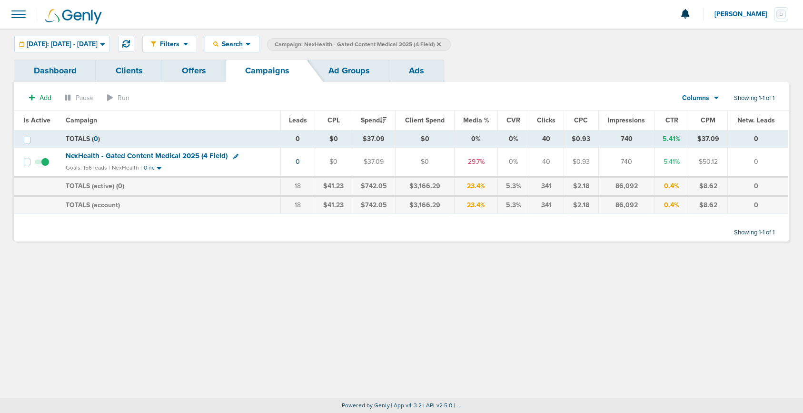
click at [161, 156] on span "NexHealth - Gated Content Medical 2025 (4 Field)" at bounding box center [147, 155] width 162 height 9
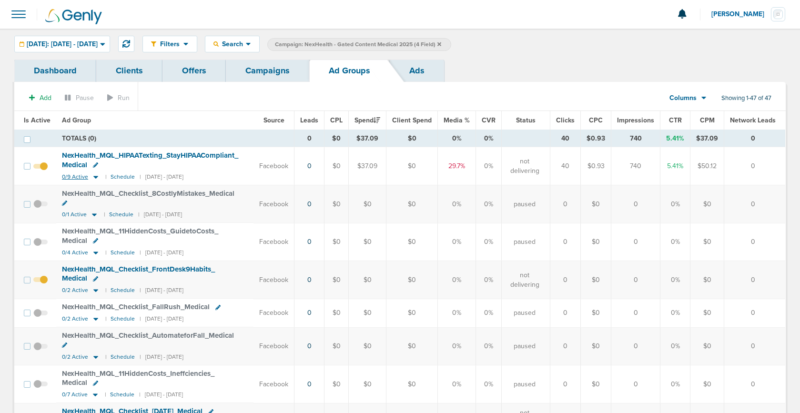
click at [94, 176] on icon at bounding box center [95, 177] width 5 height 3
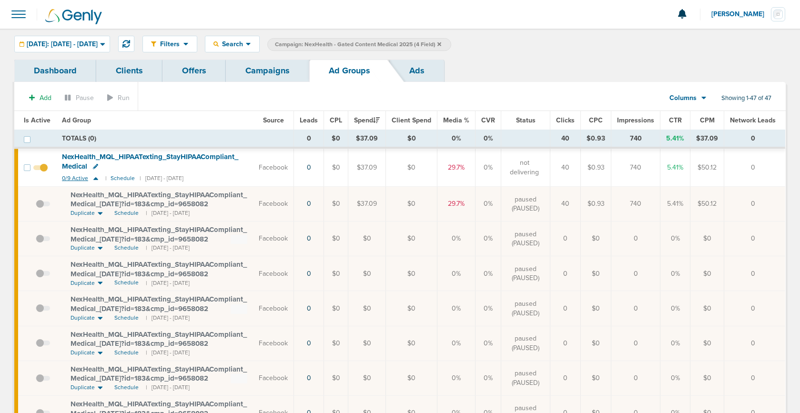
click at [94, 176] on icon at bounding box center [96, 178] width 10 height 8
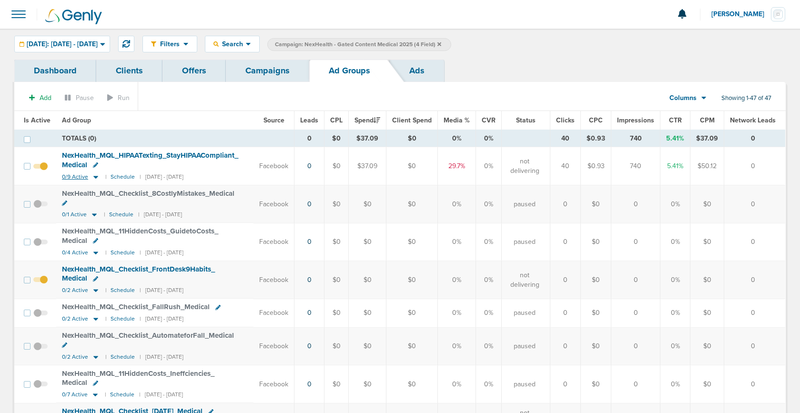
click at [94, 176] on icon at bounding box center [95, 177] width 5 height 3
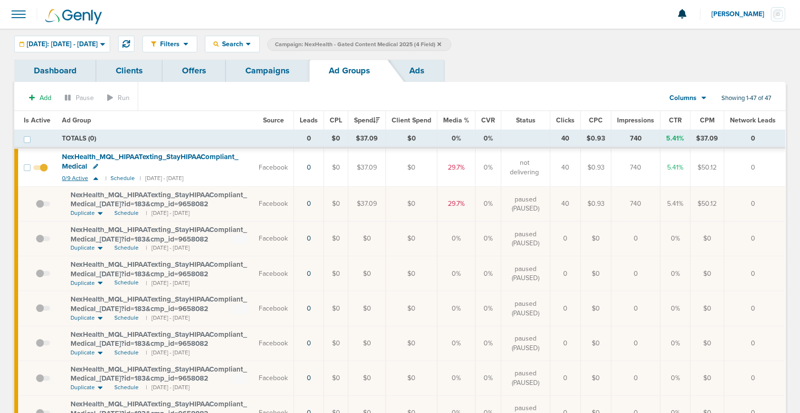
click at [94, 177] on icon at bounding box center [96, 178] width 10 height 8
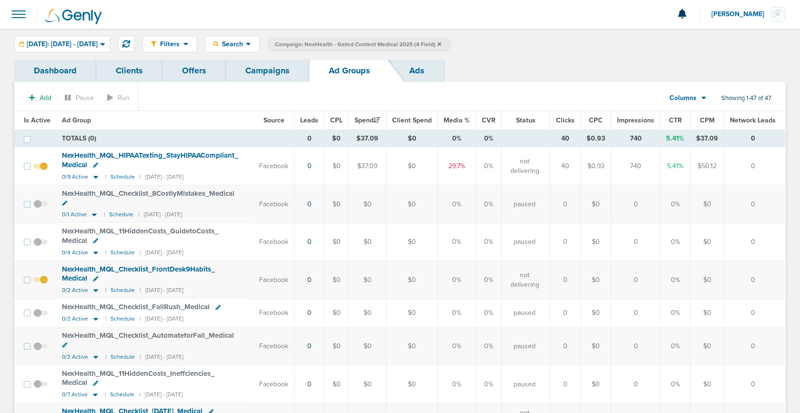
click at [259, 70] on link "Campaigns" at bounding box center [267, 71] width 83 height 22
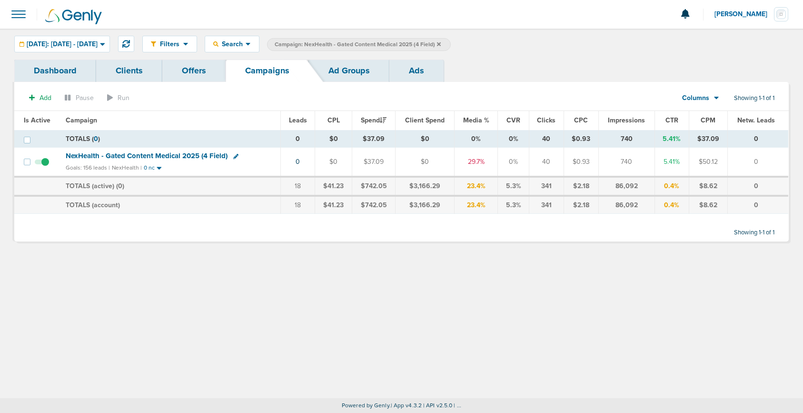
click at [441, 44] on icon at bounding box center [439, 44] width 4 height 4
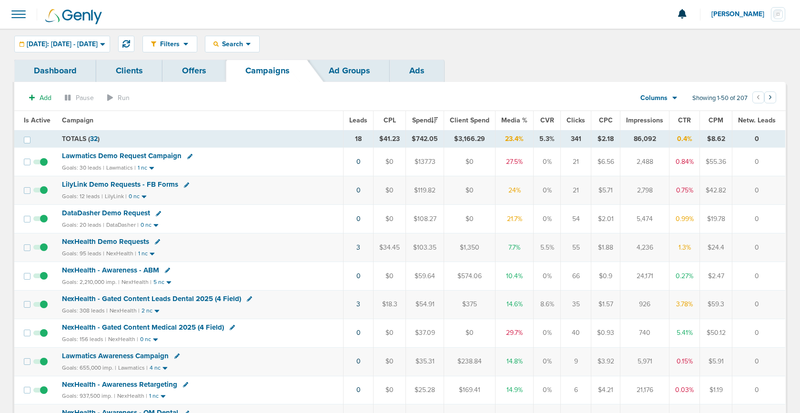
click at [102, 300] on span "NexHealth - Gated Content Leads Dental 2025 (4 Field)" at bounding box center [151, 298] width 179 height 9
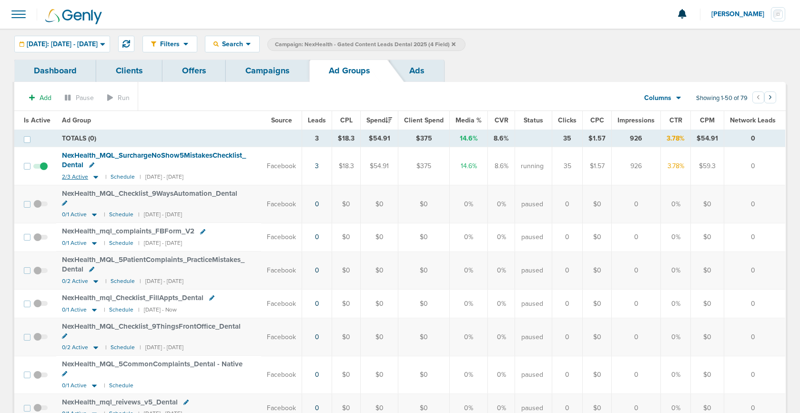
click at [93, 175] on icon at bounding box center [96, 177] width 10 height 8
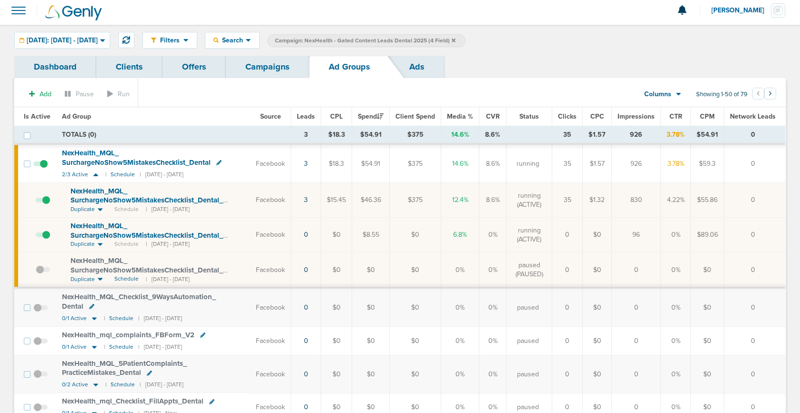
scroll to position [2, 0]
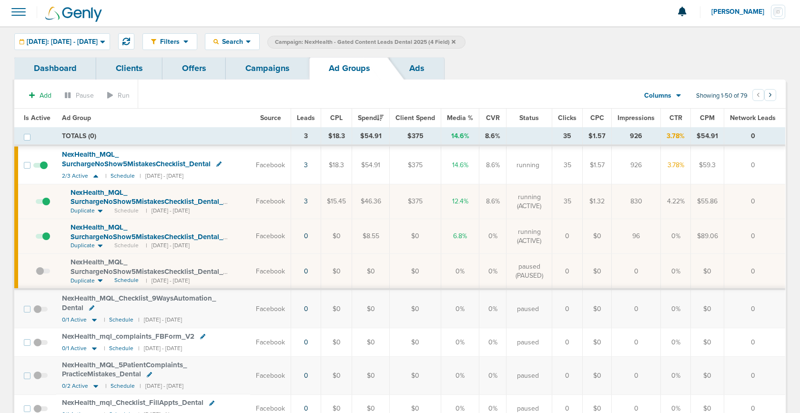
click at [184, 201] on span "NexHealth_ MQL_ SurchargeNoShow5MistakesChecklist_ Dental_ [DATE]_ v1?id=183&cm…" at bounding box center [146, 201] width 152 height 27
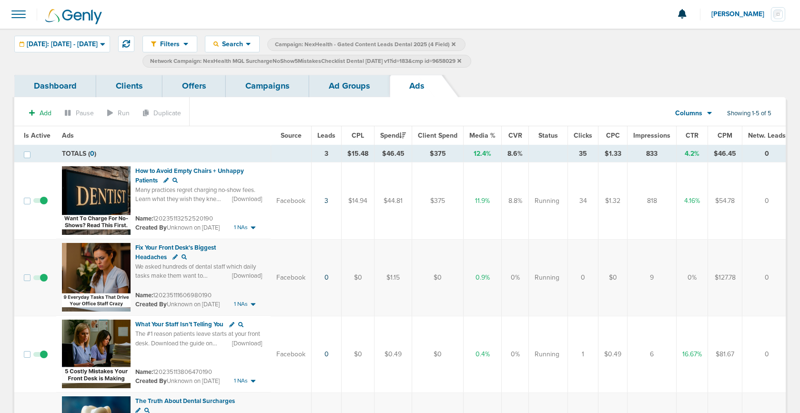
click at [328, 91] on link "Ad Groups" at bounding box center [349, 86] width 80 height 22
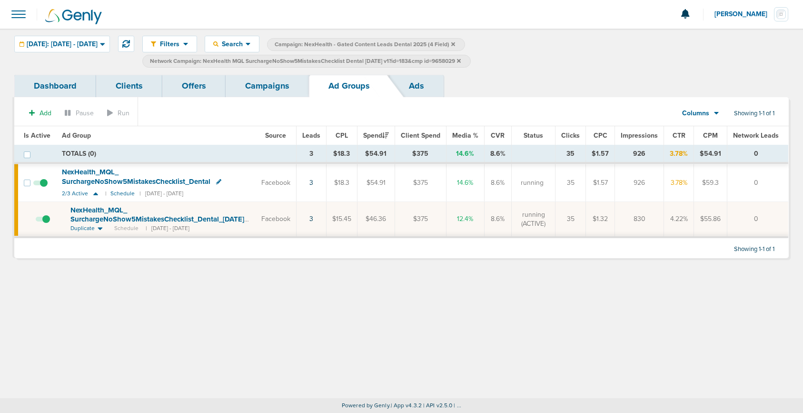
click at [261, 91] on link "Campaigns" at bounding box center [267, 86] width 83 height 22
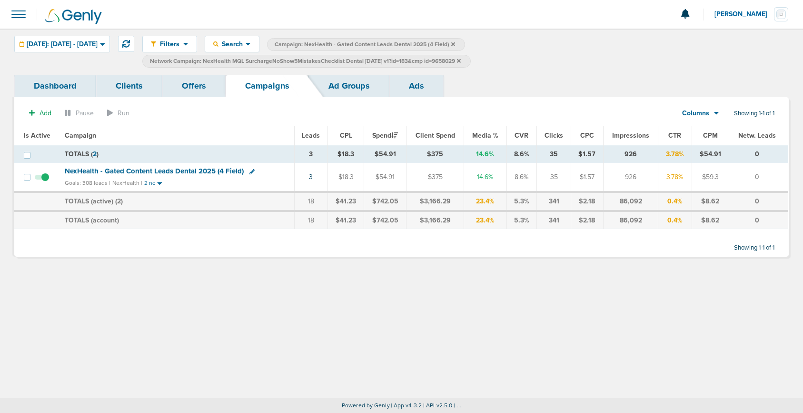
click at [471, 62] on label "Network Campaign: NexHealth MQL SurchargeNoShow5MistakesChecklist Dental [DATE]…" at bounding box center [306, 61] width 329 height 13
click at [461, 61] on icon at bounding box center [459, 61] width 4 height 4
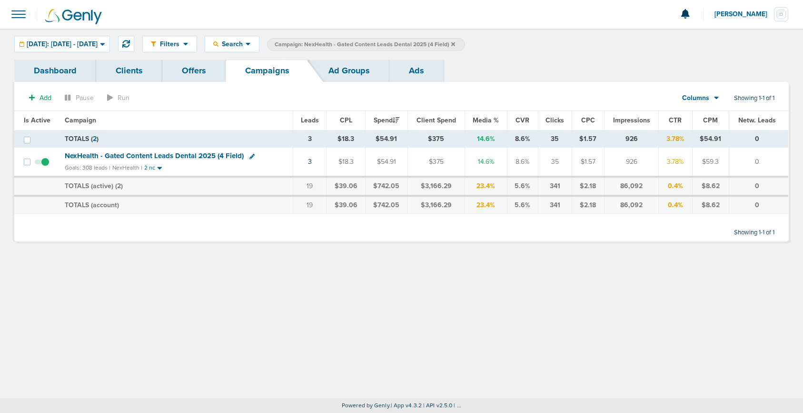
click at [455, 44] on icon at bounding box center [454, 44] width 4 height 4
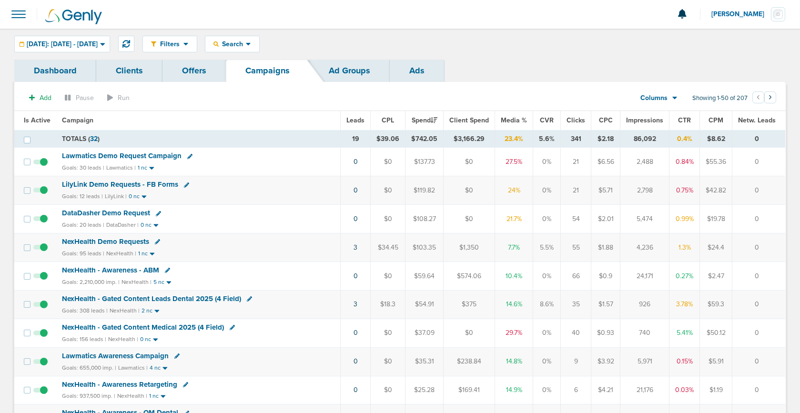
scroll to position [50, 0]
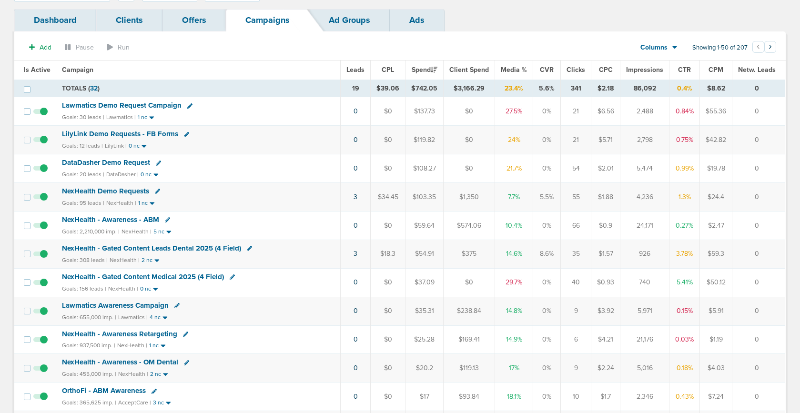
click at [86, 192] on span "NexHealth Demo Requests" at bounding box center [105, 191] width 87 height 9
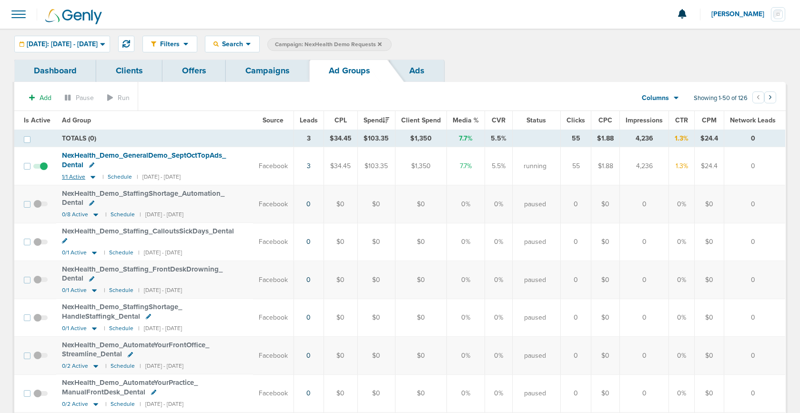
click at [90, 179] on icon at bounding box center [93, 177] width 10 height 8
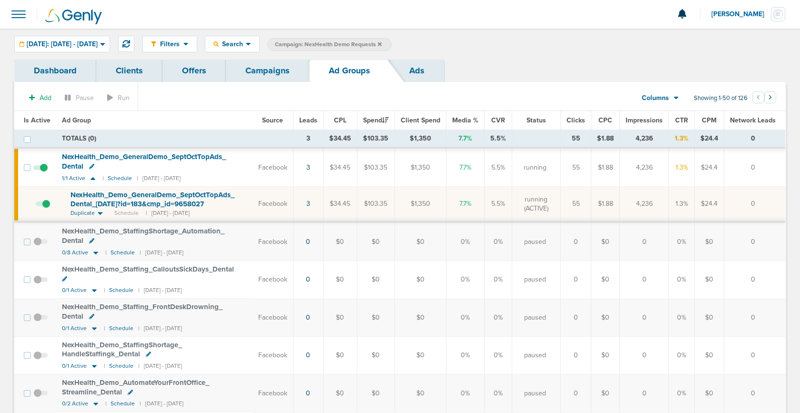
click at [274, 69] on link "Campaigns" at bounding box center [267, 71] width 83 height 22
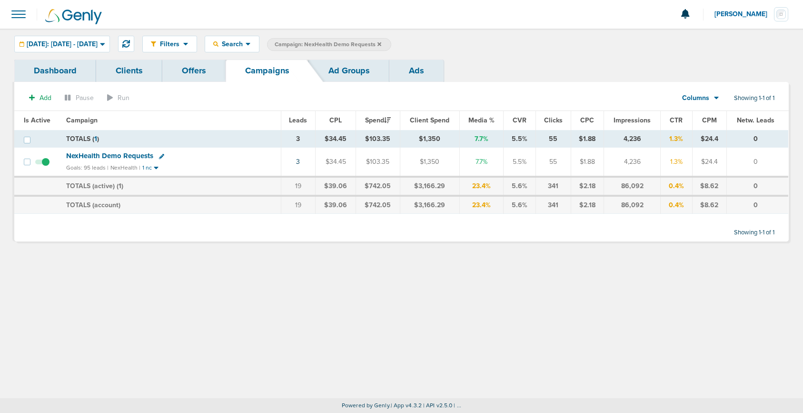
click at [381, 42] on icon at bounding box center [380, 44] width 4 height 4
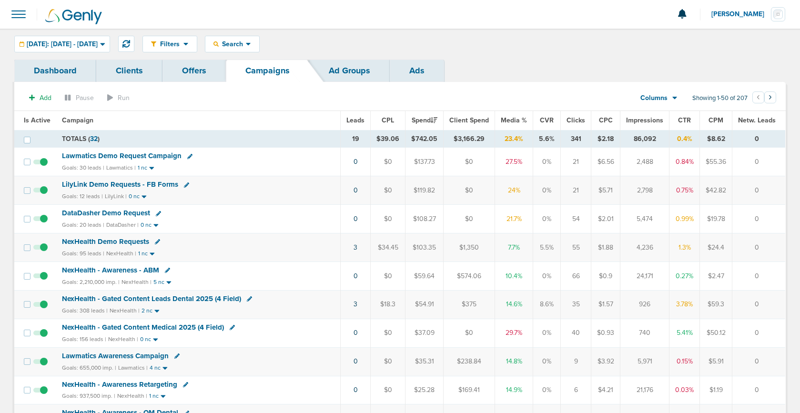
scroll to position [6, 0]
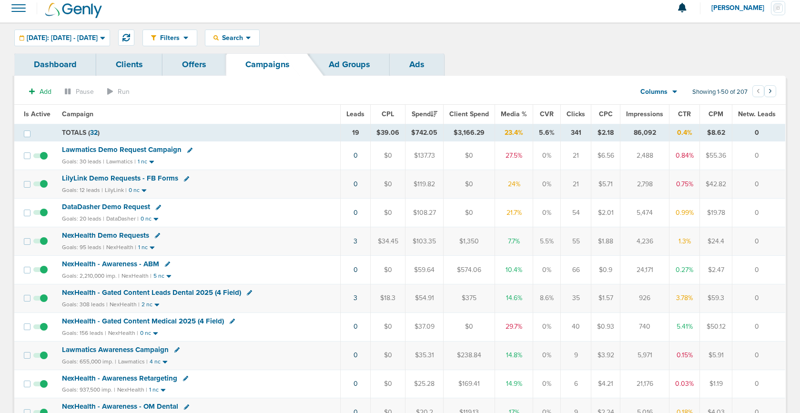
click at [110, 291] on span "NexHealth - Gated Content Leads Dental 2025 (4 Field)" at bounding box center [151, 292] width 179 height 9
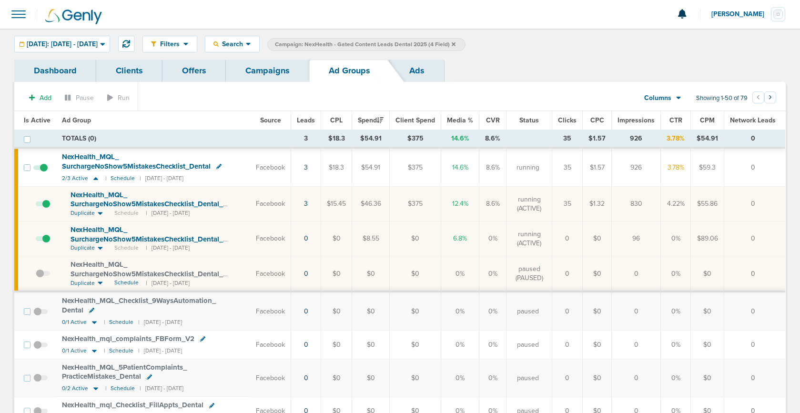
click at [129, 239] on span "NexHealth_ MQL_ SurchargeNoShow5MistakesChecklist_ Dental_ [DATE]_ v1?id=183&cm…" at bounding box center [146, 238] width 152 height 27
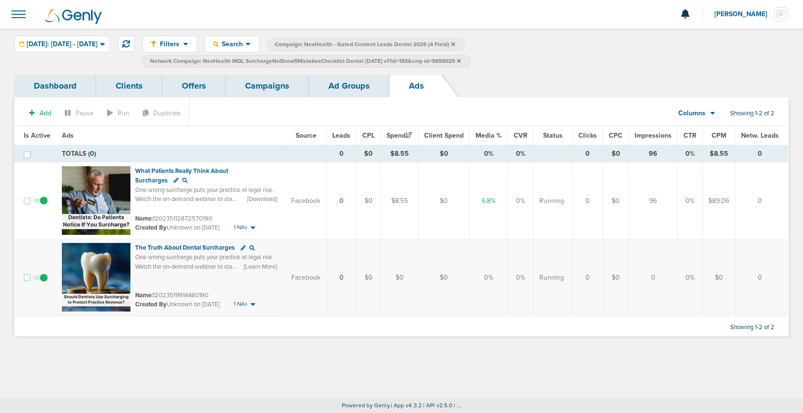
click at [336, 91] on link "Ad Groups" at bounding box center [349, 86] width 80 height 22
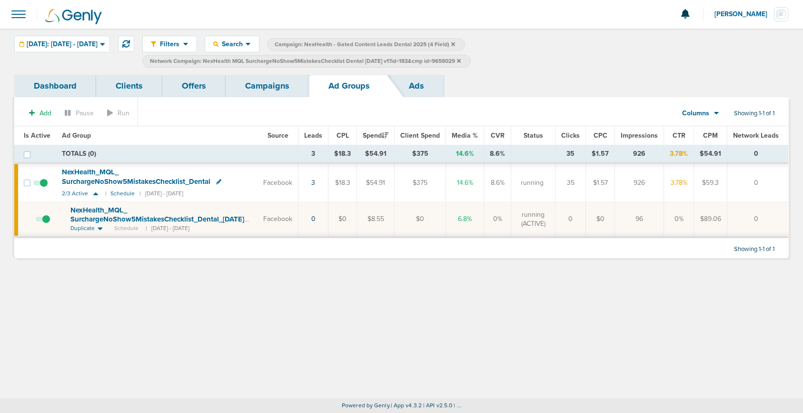
drag, startPoint x: 485, startPoint y: 60, endPoint x: 478, endPoint y: 63, distance: 8.0
click at [461, 61] on span "Network Campaign: NexHealth MQL SurchargeNoShow5MistakesChecklist Dental [DATE]…" at bounding box center [305, 61] width 311 height 8
click at [268, 90] on link "Campaigns" at bounding box center [267, 86] width 83 height 22
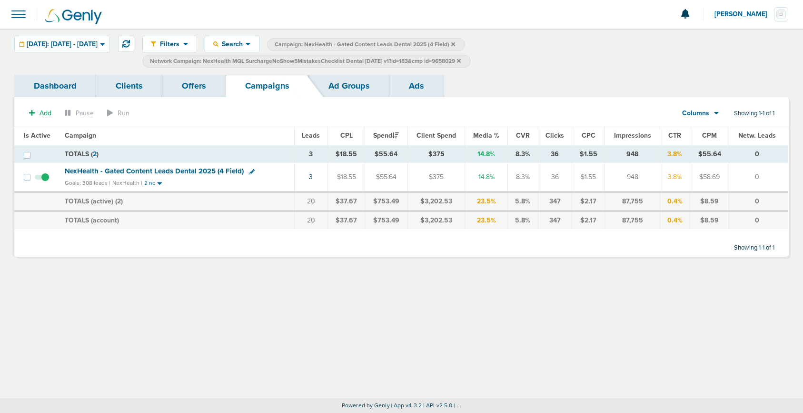
click at [471, 62] on label "Network Campaign: NexHealth MQL SurchargeNoShow5MistakesChecklist Dental [DATE]…" at bounding box center [306, 61] width 329 height 13
click at [471, 60] on label "Network Campaign: NexHealth MQL SurchargeNoShow5MistakesChecklist Dental [DATE]…" at bounding box center [306, 61] width 329 height 13
click at [461, 60] on icon at bounding box center [459, 61] width 4 height 4
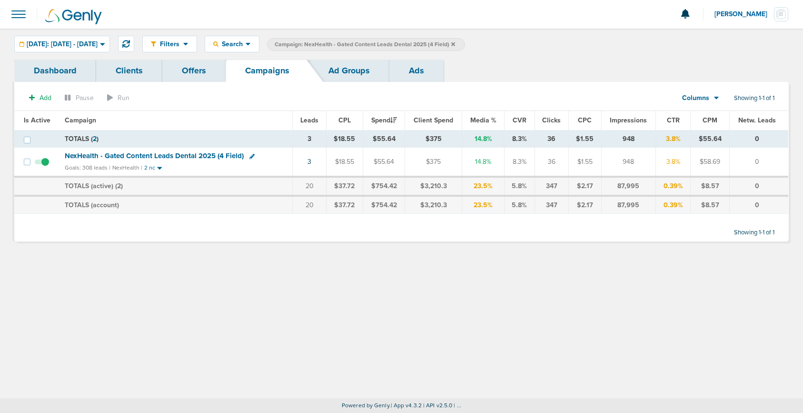
click at [455, 44] on icon at bounding box center [454, 44] width 4 height 6
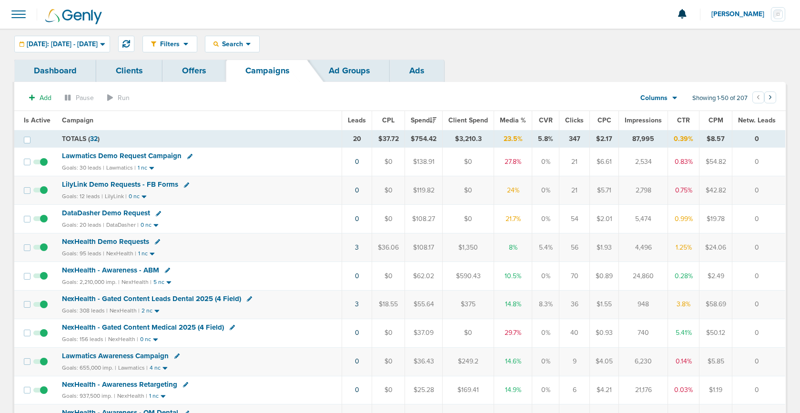
click at [131, 298] on span "NexHealth - Gated Content Leads Dental 2025 (4 Field)" at bounding box center [151, 298] width 179 height 9
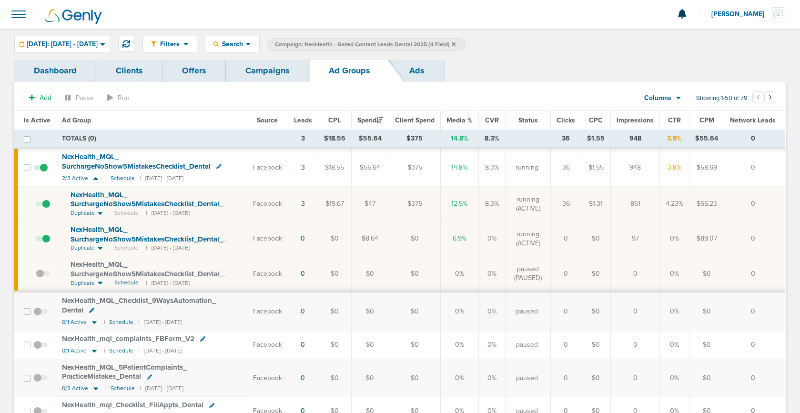
click at [249, 73] on link "Campaigns" at bounding box center [267, 71] width 83 height 22
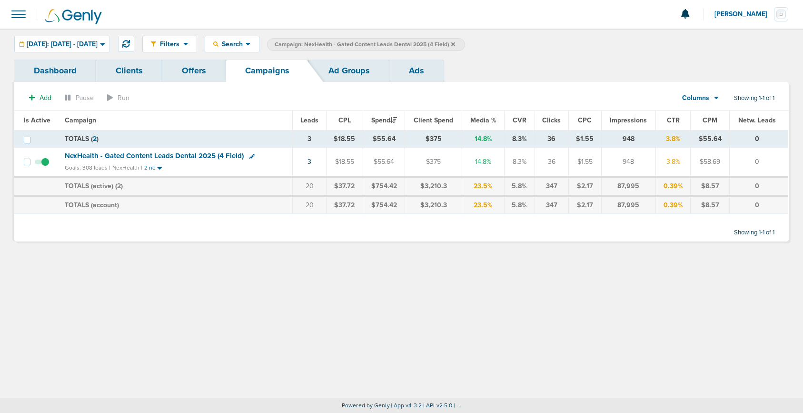
click at [455, 44] on icon at bounding box center [454, 44] width 4 height 6
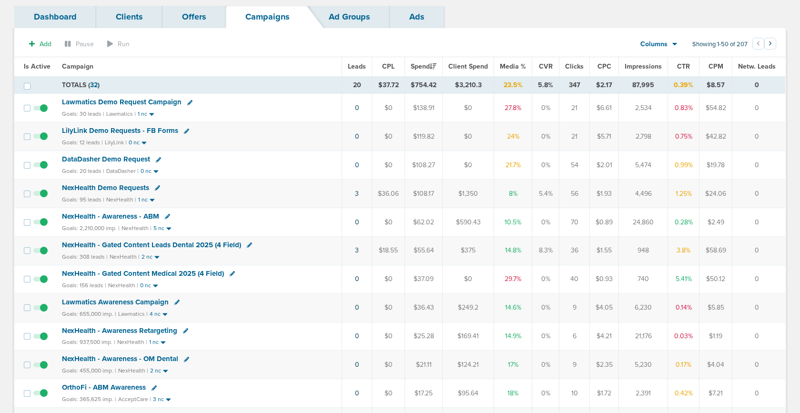
scroll to position [56, 0]
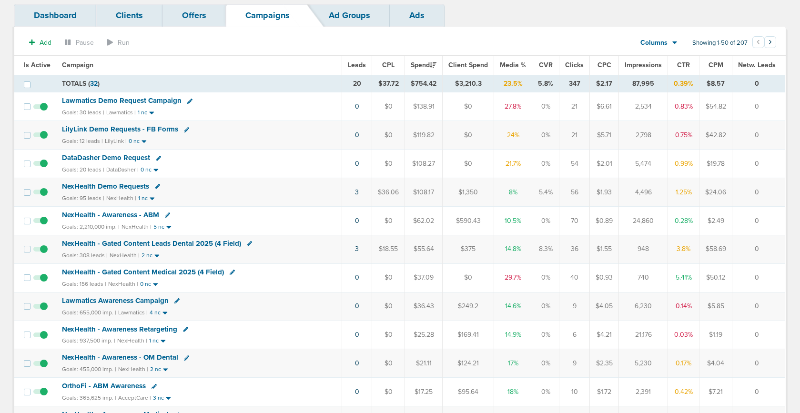
click at [248, 245] on icon at bounding box center [249, 243] width 5 height 5
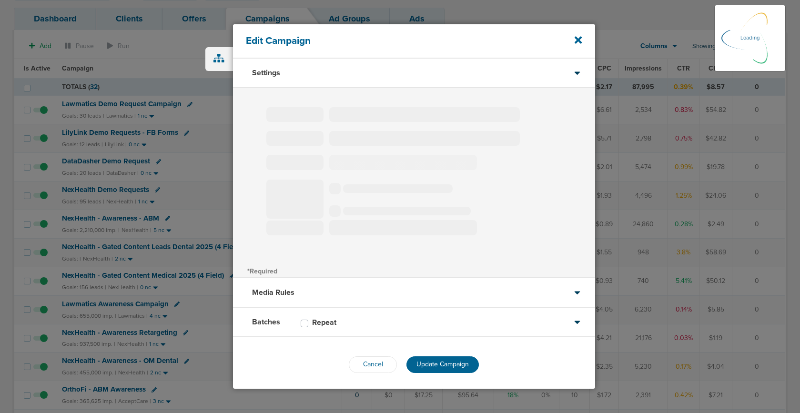
type input "NexHealth - Gated Content Leads Dental 2025 (4 Field)"
select select "Leads"
radio input "true"
select select "readWrite"
checkbox input "true"
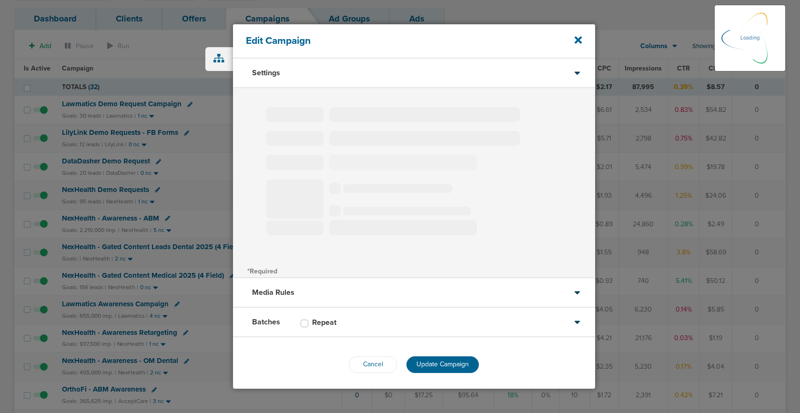
select select "1"
select select "2"
select select "3"
select select "4"
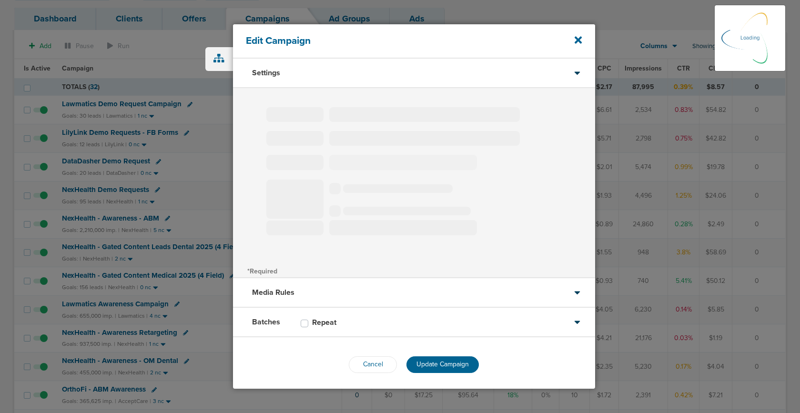
select select "4"
select select "6"
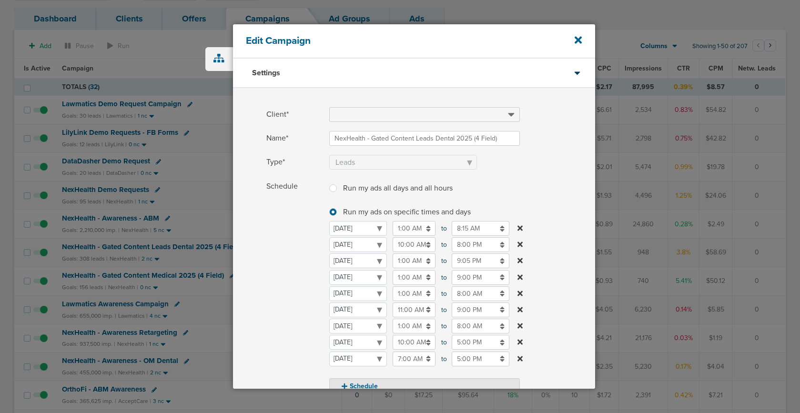
scroll to position [50, 0]
click at [573, 35] on div "Edit Campaign" at bounding box center [414, 41] width 362 height 34
click at [579, 40] on icon at bounding box center [577, 40] width 7 height 7
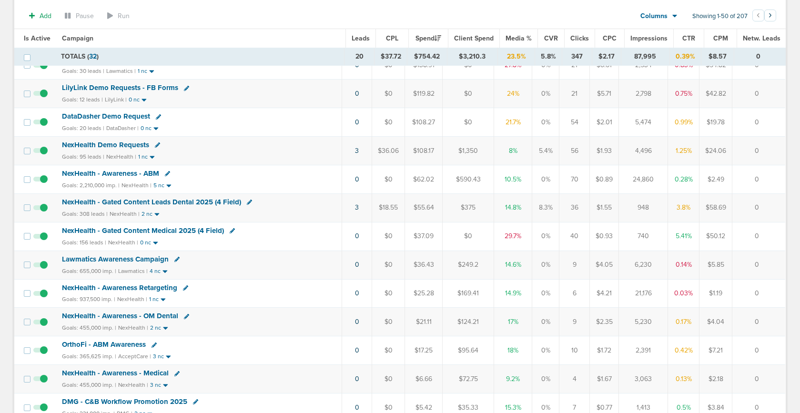
scroll to position [97, 0]
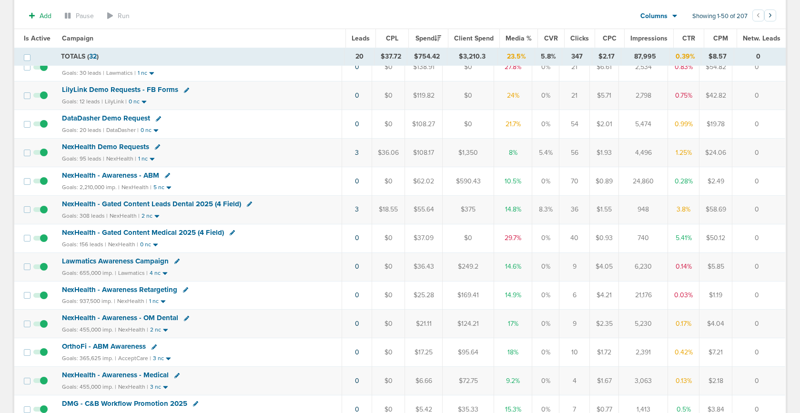
click at [230, 234] on icon at bounding box center [232, 232] width 5 height 5
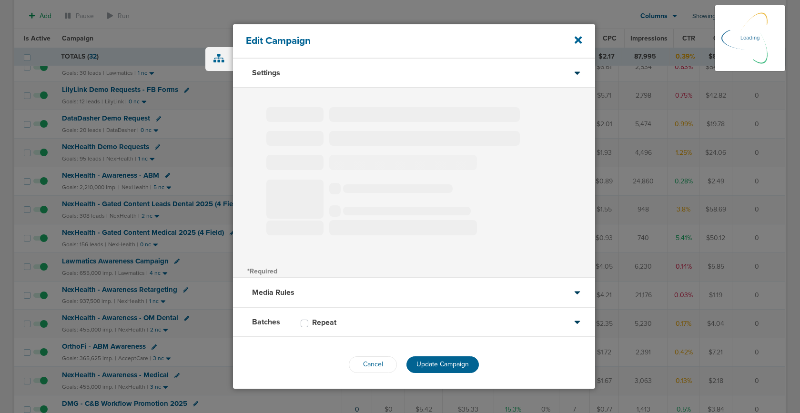
type input "NexHealth - Gated Content Medical 2025 (4 Field)"
select select "Leads"
radio input "true"
select select "readWrite"
checkbox input "true"
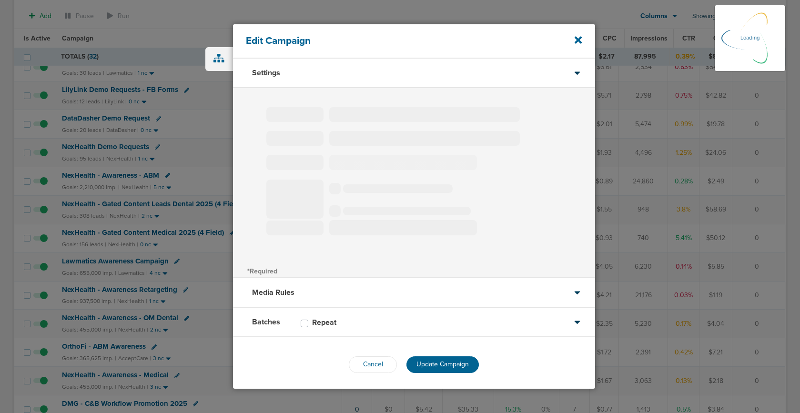
select select "1"
select select "2"
select select "3"
select select "4"
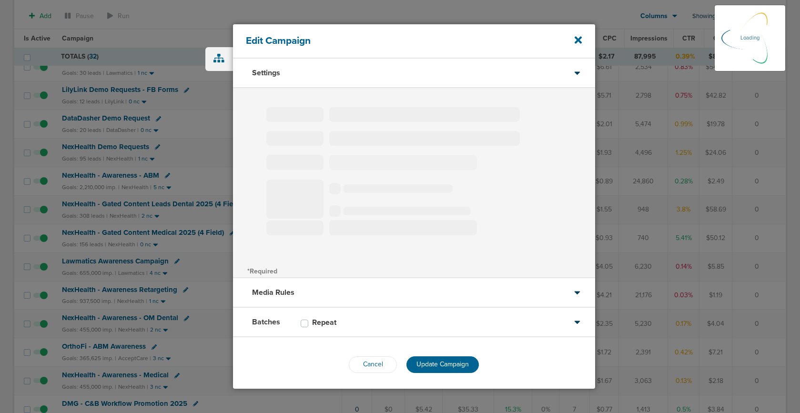
select select "4"
select select "6"
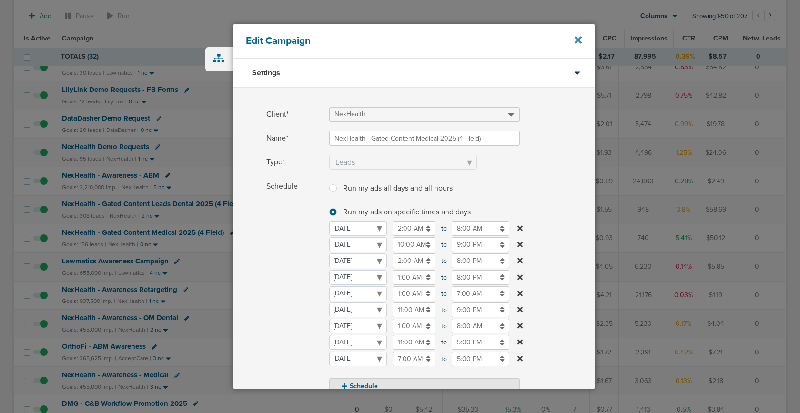
click at [577, 40] on icon at bounding box center [577, 40] width 7 height 7
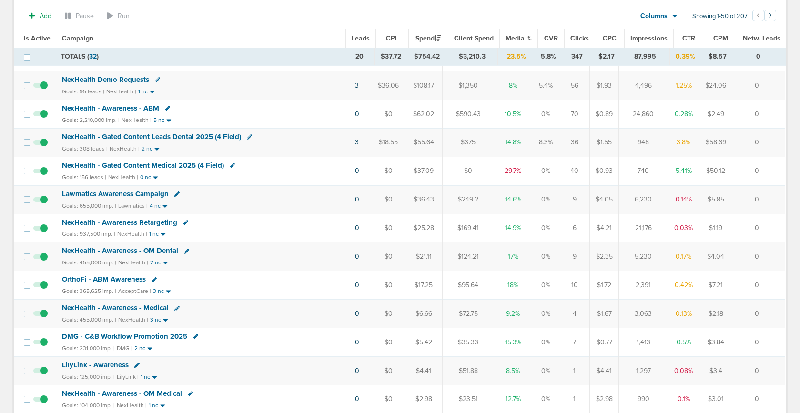
scroll to position [152, 0]
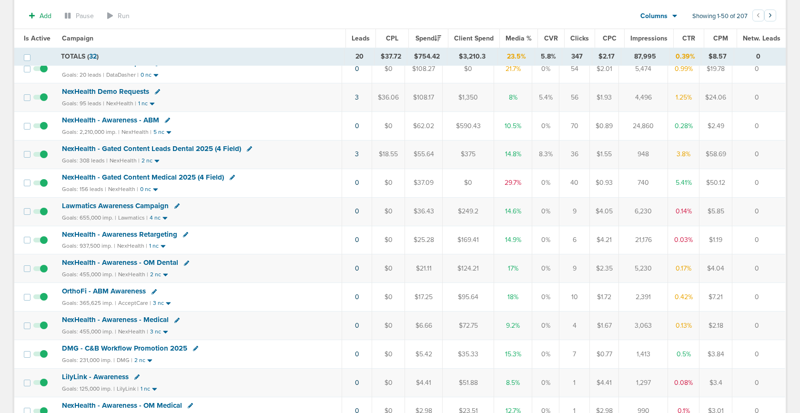
click at [248, 148] on icon at bounding box center [249, 148] width 5 height 5
select select
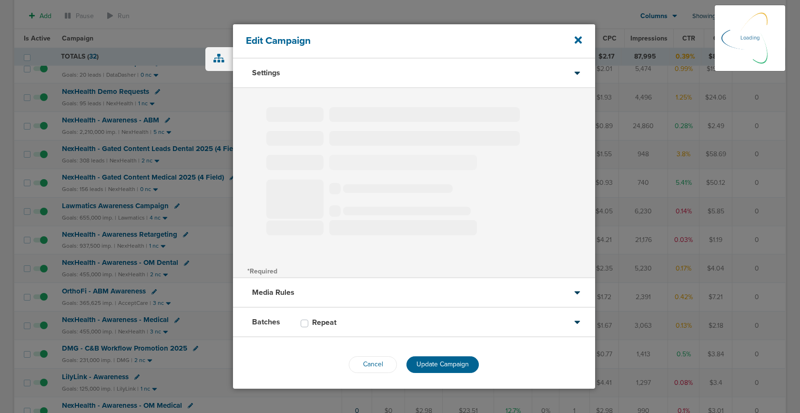
type input "NexHealth - Gated Content Leads Dental 2025 (4 Field)"
select select "Leads"
radio input "true"
select select "readWrite"
checkbox input "true"
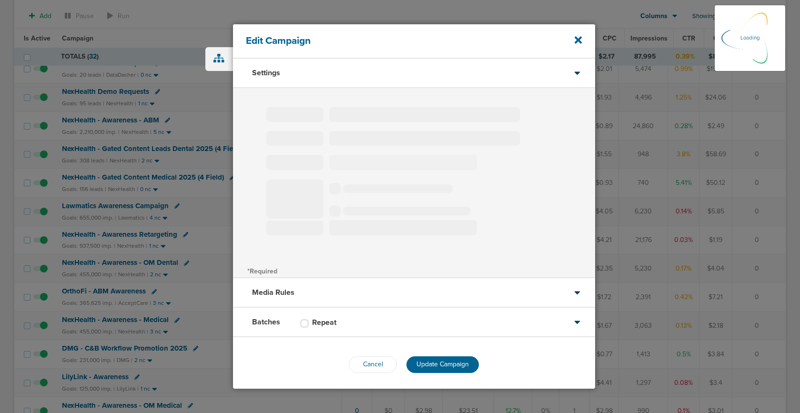
select select "1"
select select "2"
select select "3"
select select "4"
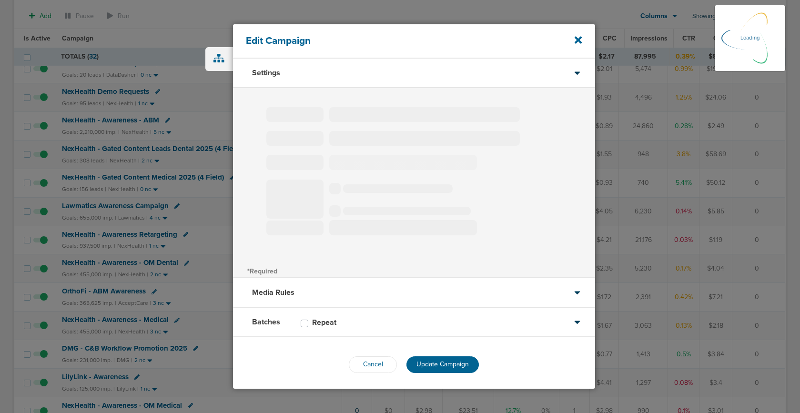
select select "4"
select select "6"
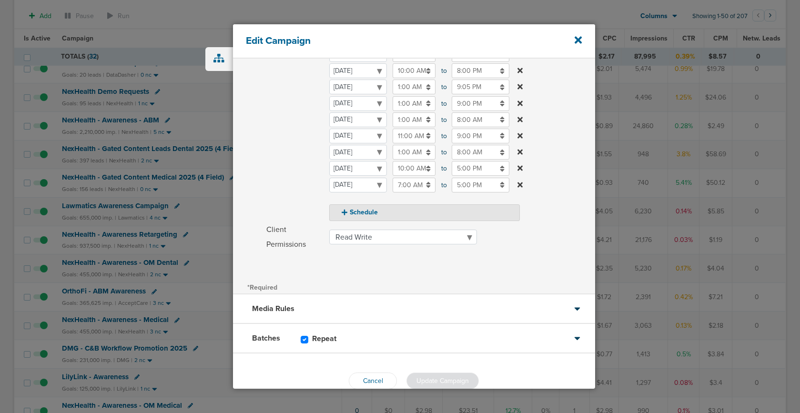
scroll to position [193, 0]
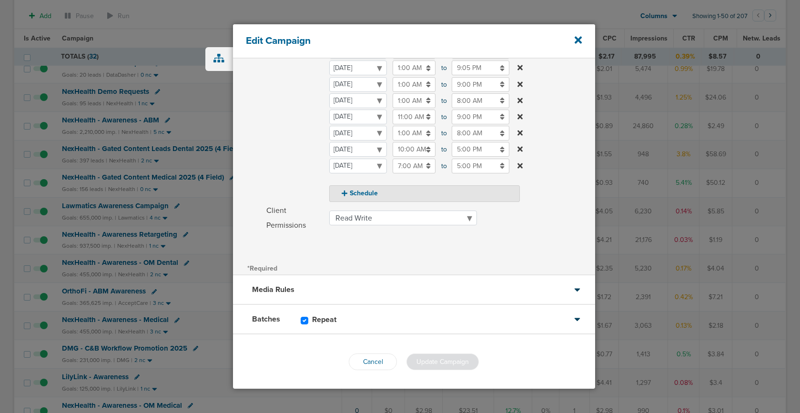
click at [439, 333] on div "Batches Repeat" at bounding box center [414, 320] width 362 height 30
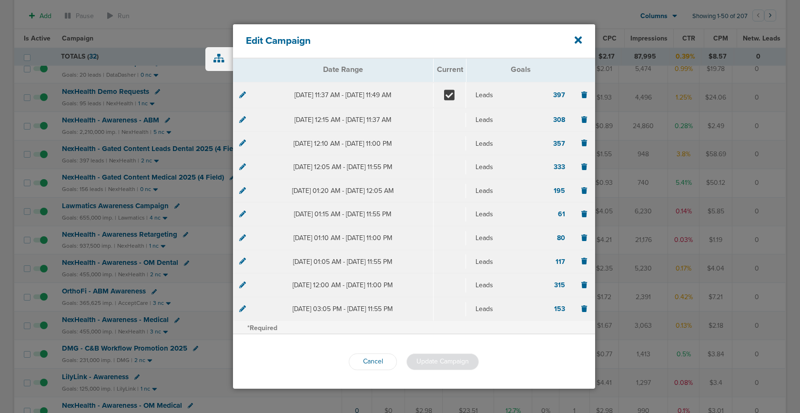
scroll to position [106, 0]
click at [578, 42] on icon at bounding box center [577, 40] width 7 height 10
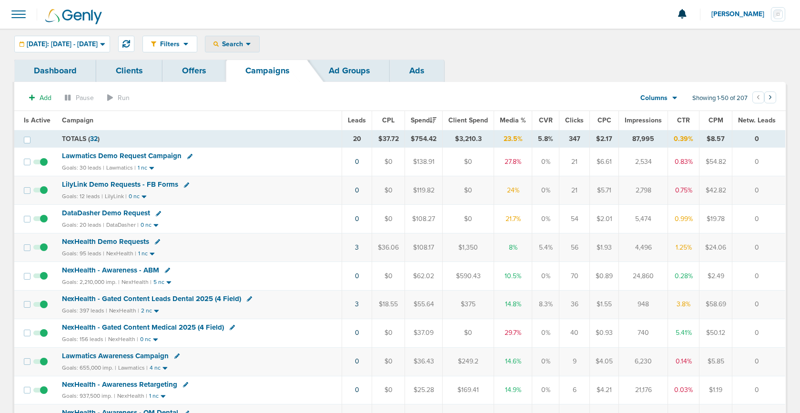
drag, startPoint x: 247, startPoint y: 43, endPoint x: 250, endPoint y: 52, distance: 9.4
click at [246, 45] on span "Search" at bounding box center [232, 44] width 27 height 8
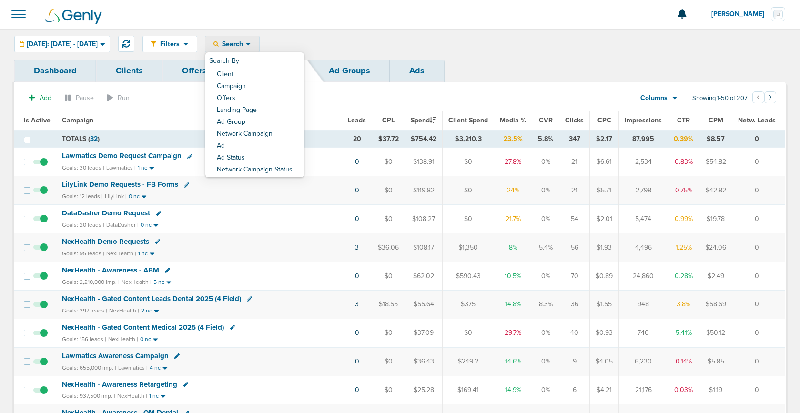
drag, startPoint x: 255, startPoint y: 72, endPoint x: 271, endPoint y: 83, distance: 19.2
click at [255, 73] on link "Client" at bounding box center [254, 75] width 99 height 12
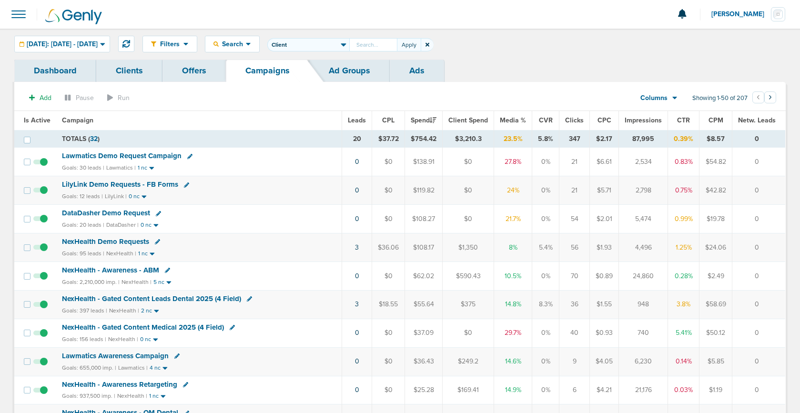
type input "G"
type input "g"
type input "A"
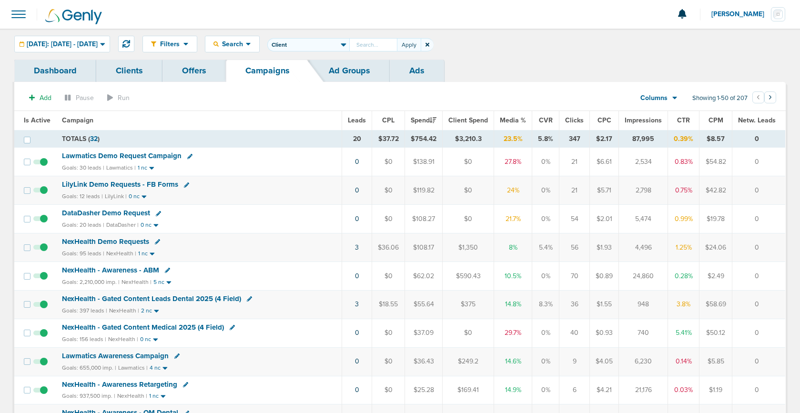
type input "G"
type input "NexHealth"
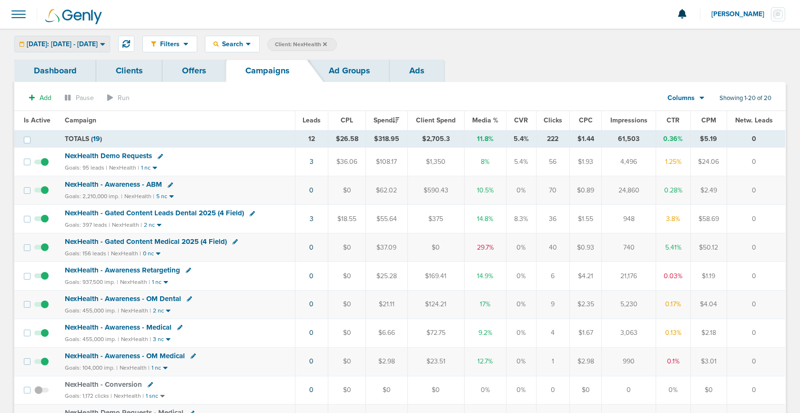
click at [52, 43] on span "[DATE]: [DATE] - [DATE]" at bounding box center [62, 44] width 71 height 7
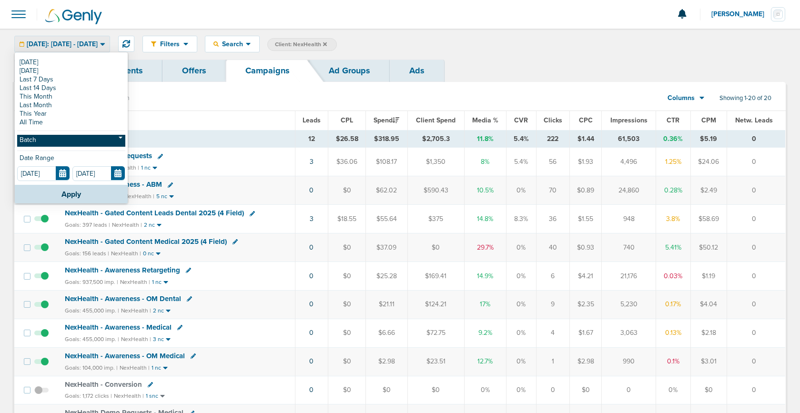
click at [33, 141] on link "Batch" at bounding box center [71, 141] width 108 height 12
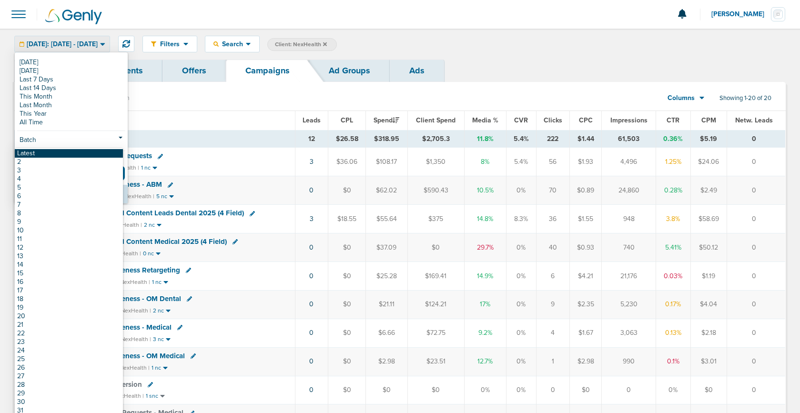
click at [41, 150] on link "Latest" at bounding box center [69, 153] width 108 height 9
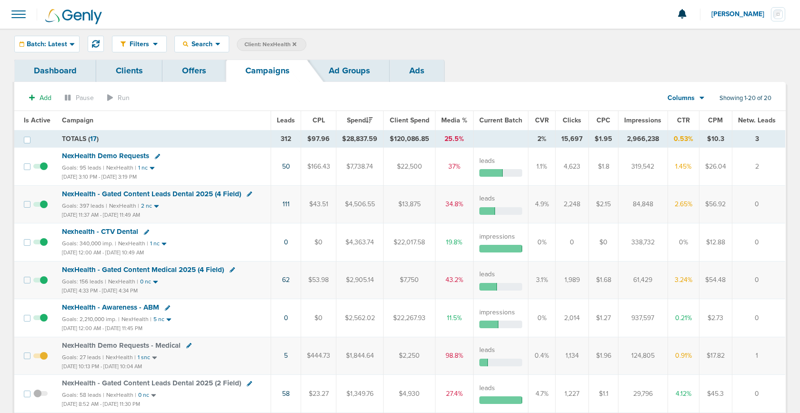
drag, startPoint x: 297, startPoint y: 204, endPoint x: 274, endPoint y: 202, distance: 23.5
click at [274, 202] on td "111" at bounding box center [286, 204] width 30 height 38
copy link "111"
click at [49, 44] on span "Batch: Latest" at bounding box center [47, 44] width 40 height 7
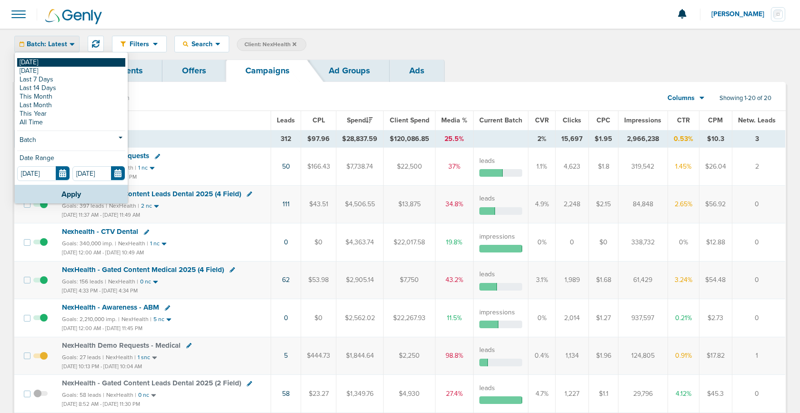
click at [47, 61] on link "[DATE]" at bounding box center [71, 62] width 108 height 9
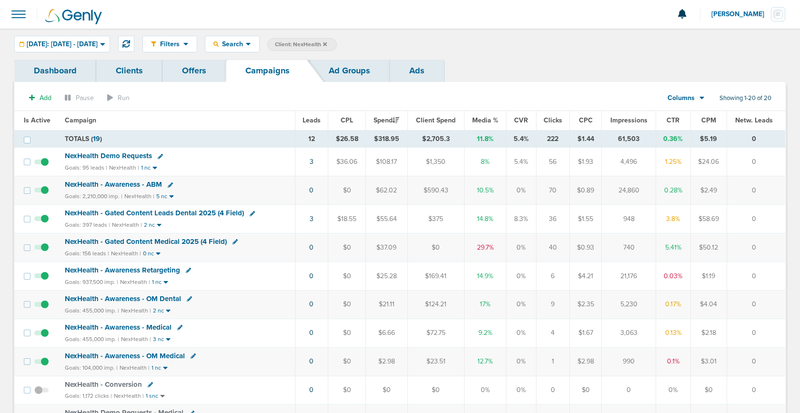
click at [138, 210] on span "NexHealth - Gated Content Leads Dental 2025 (4 Field)" at bounding box center [154, 213] width 179 height 9
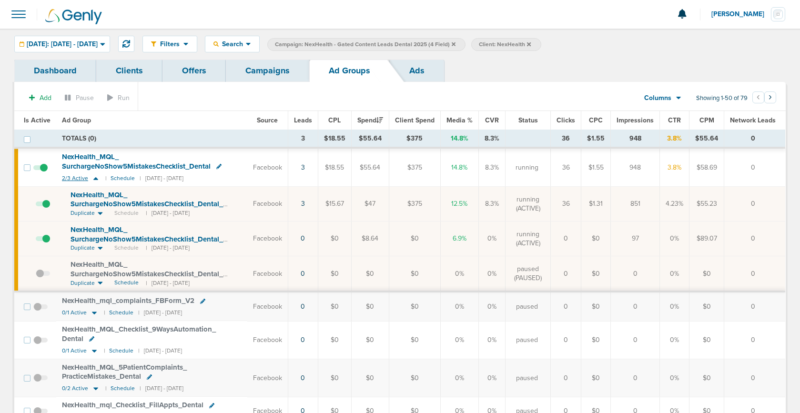
click at [93, 181] on icon at bounding box center [96, 178] width 10 height 8
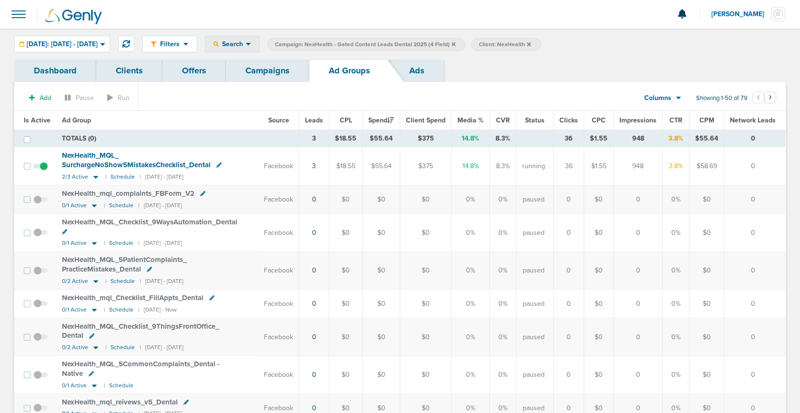
click at [246, 41] on span "Search" at bounding box center [232, 44] width 27 height 8
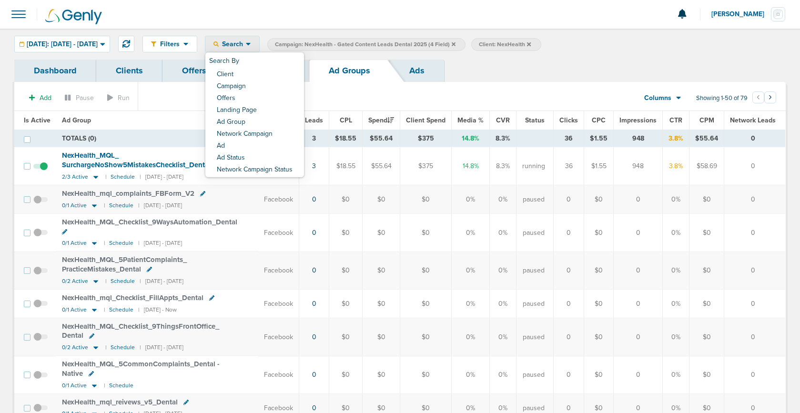
click at [246, 43] on span "Search" at bounding box center [232, 44] width 27 height 8
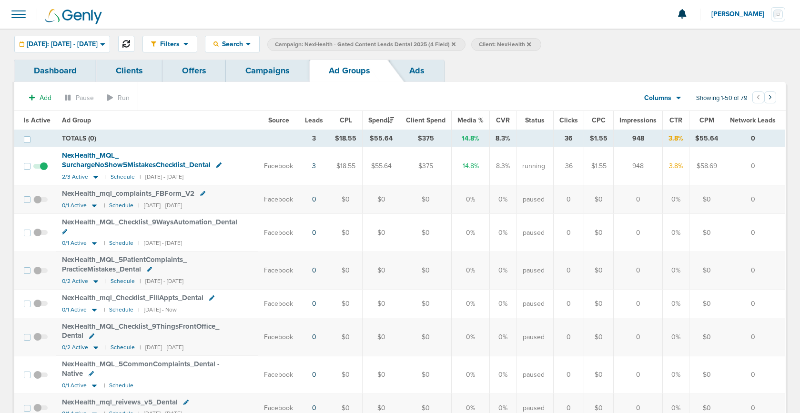
click at [130, 43] on icon at bounding box center [126, 44] width 8 height 8
click at [246, 44] on span "Search" at bounding box center [232, 44] width 27 height 8
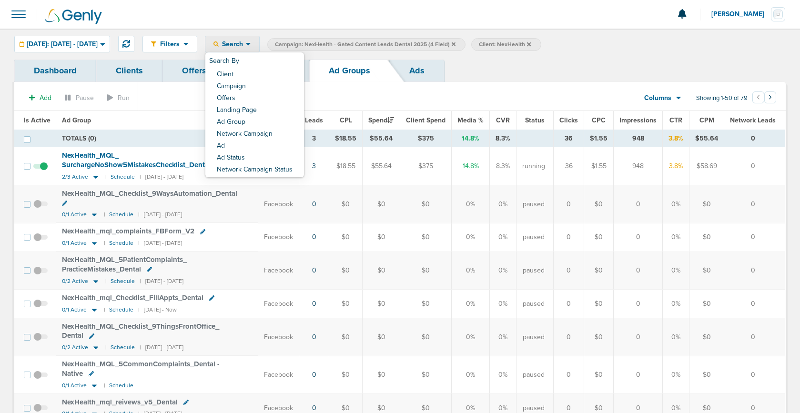
click at [246, 44] on span "Search" at bounding box center [232, 44] width 27 height 8
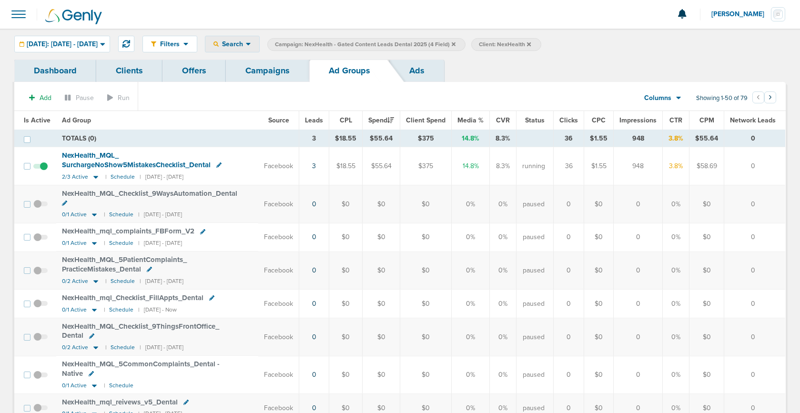
click at [246, 44] on span "Search" at bounding box center [232, 44] width 27 height 8
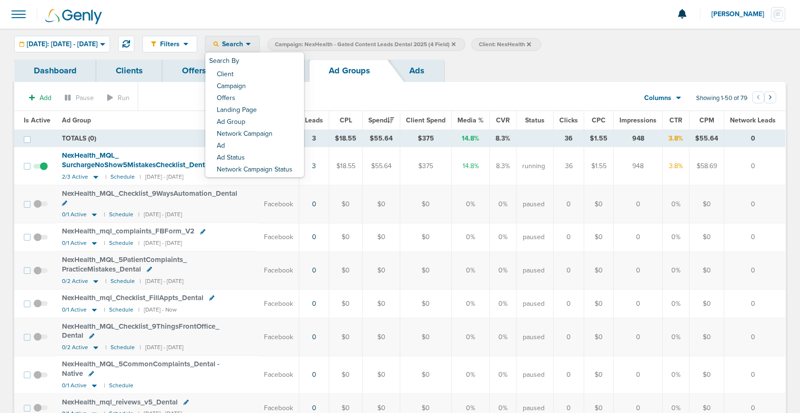
click at [241, 46] on span "Search" at bounding box center [232, 44] width 27 height 8
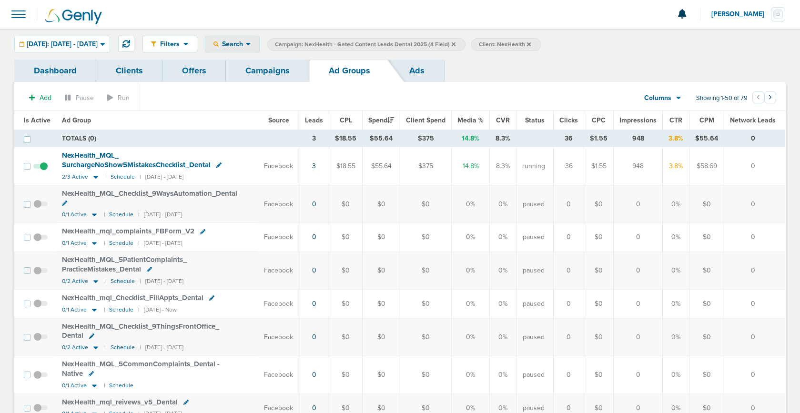
click at [245, 46] on span "Search" at bounding box center [232, 44] width 27 height 8
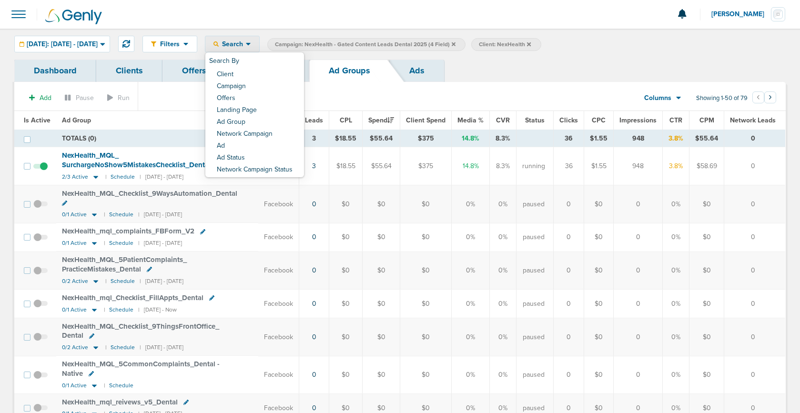
click at [261, 125] on link "Ad Group" at bounding box center [254, 123] width 99 height 12
select select "adGroupName"
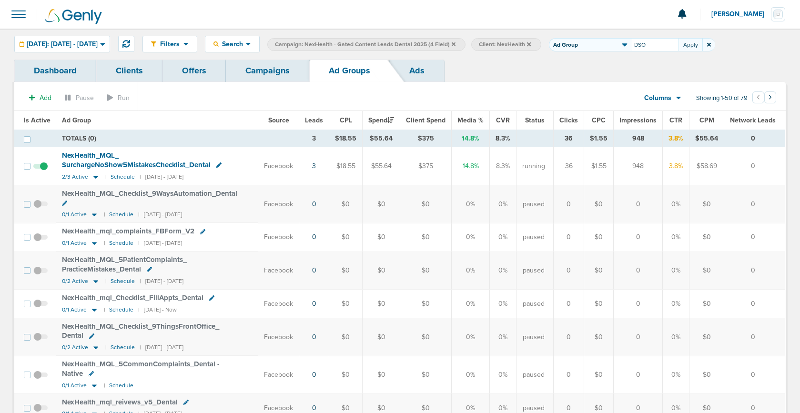
type input "DSO"
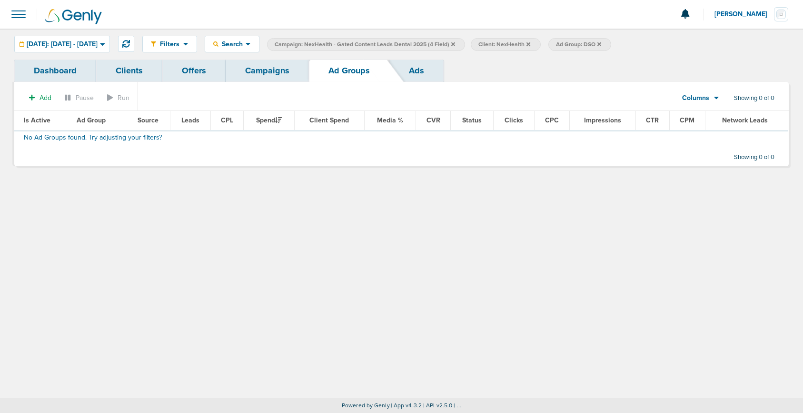
click at [602, 43] on icon at bounding box center [600, 44] width 4 height 6
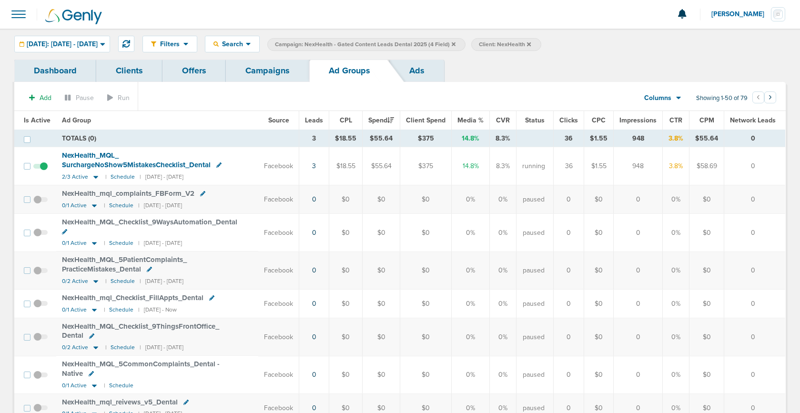
click at [267, 70] on link "Campaigns" at bounding box center [267, 71] width 83 height 22
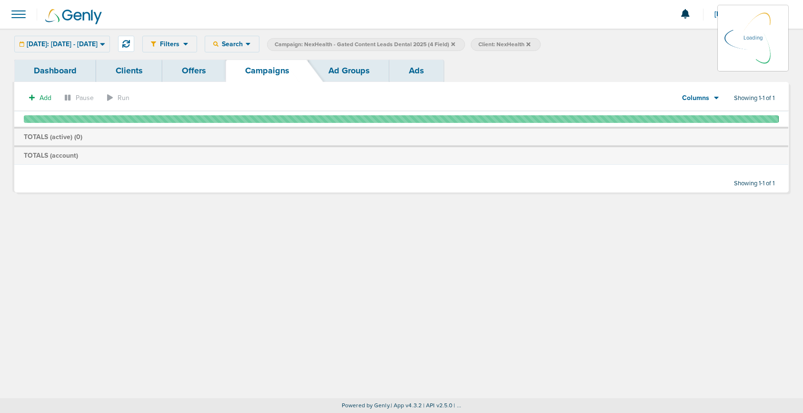
click at [329, 68] on link "Ad Groups" at bounding box center [349, 71] width 80 height 22
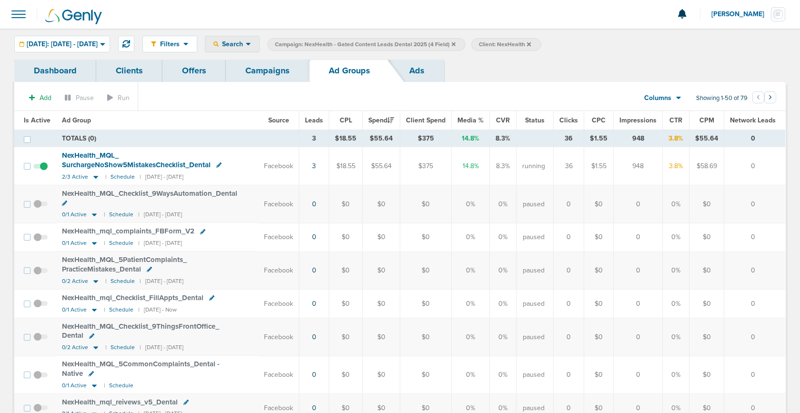
click at [246, 45] on span "Search" at bounding box center [232, 44] width 27 height 8
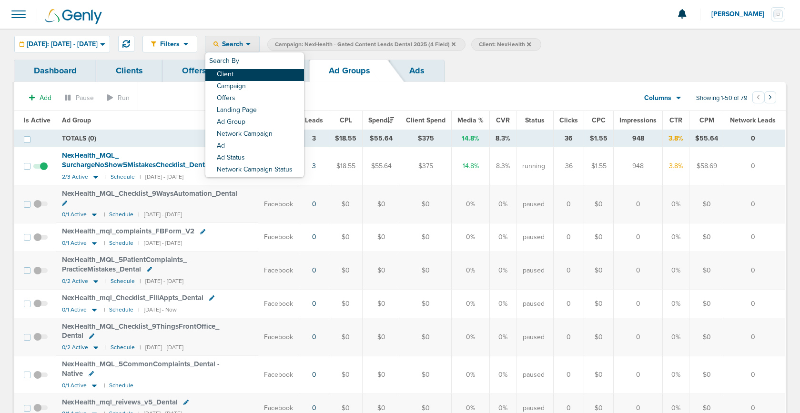
click at [262, 73] on link "Client" at bounding box center [254, 75] width 99 height 12
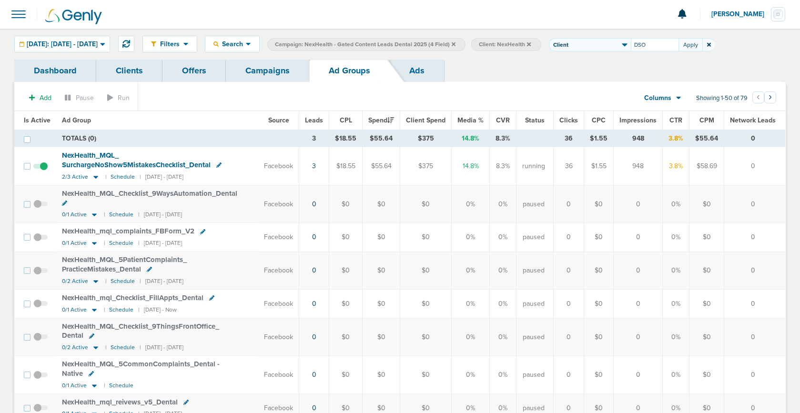
type input "DSO"
click at [602, 44] on label "Client: DSO" at bounding box center [575, 44] width 53 height 13
click at [592, 41] on icon at bounding box center [590, 44] width 4 height 6
click at [258, 73] on link "Campaigns" at bounding box center [267, 71] width 83 height 22
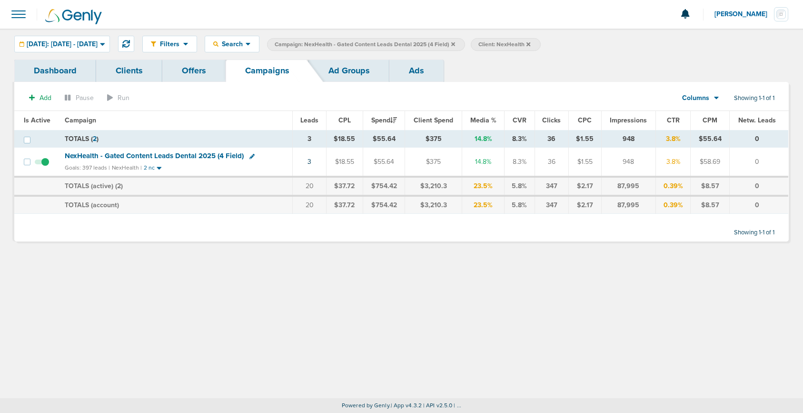
click at [465, 45] on label "Campaign: NexHealth - Gated Content Leads Dental 2025 (4 Field)" at bounding box center [366, 44] width 198 height 13
click at [455, 44] on icon at bounding box center [454, 44] width 4 height 4
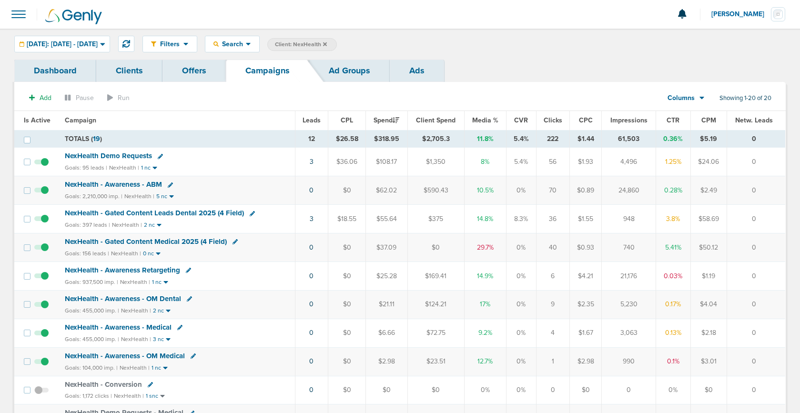
click at [327, 44] on icon at bounding box center [325, 44] width 4 height 6
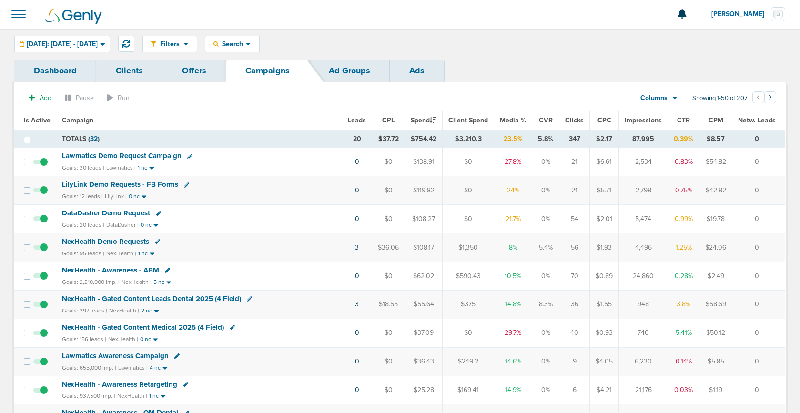
click at [116, 354] on span "Lawmatics Awareness Campaign" at bounding box center [115, 355] width 107 height 9
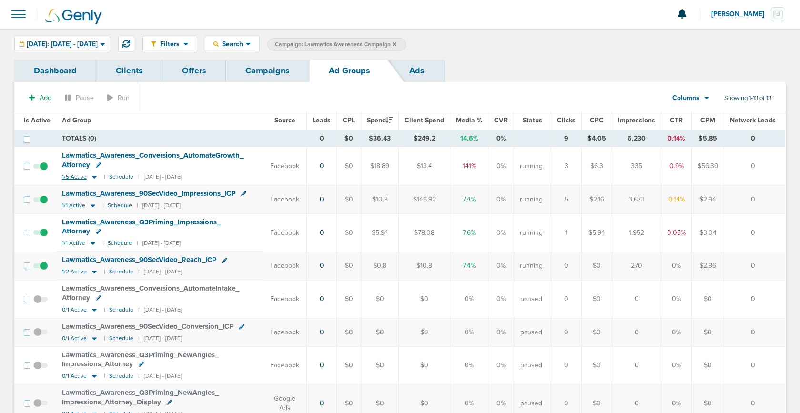
click at [95, 177] on icon at bounding box center [95, 177] width 10 height 8
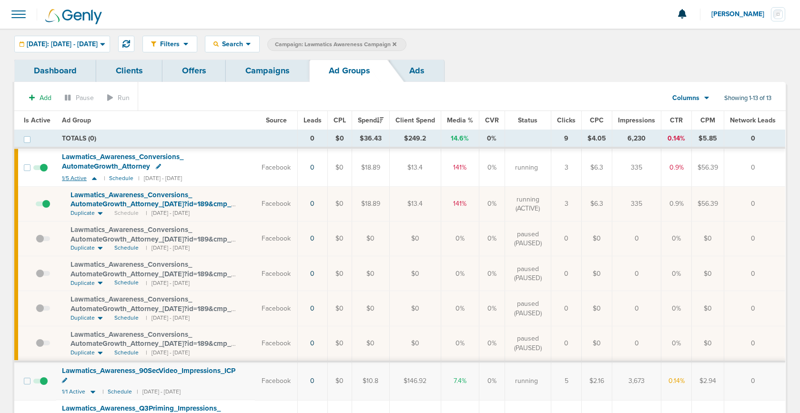
click at [95, 177] on icon at bounding box center [95, 178] width 10 height 8
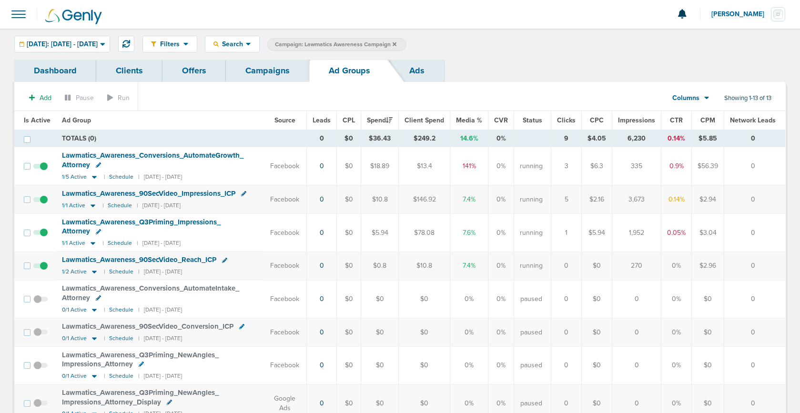
click at [267, 77] on link "Campaigns" at bounding box center [267, 71] width 83 height 22
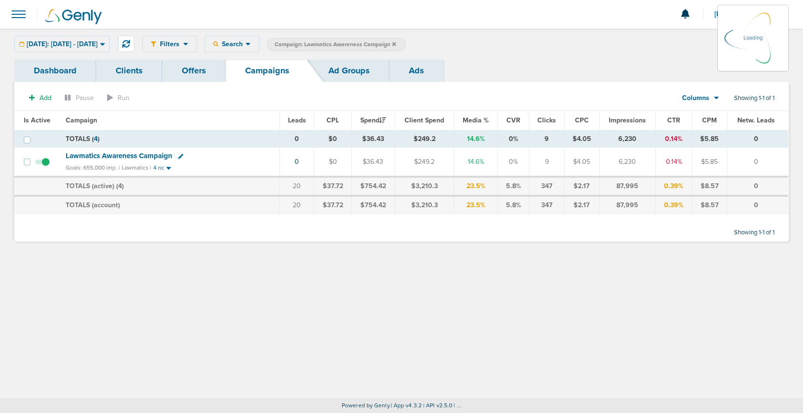
click at [396, 43] on icon at bounding box center [394, 44] width 4 height 4
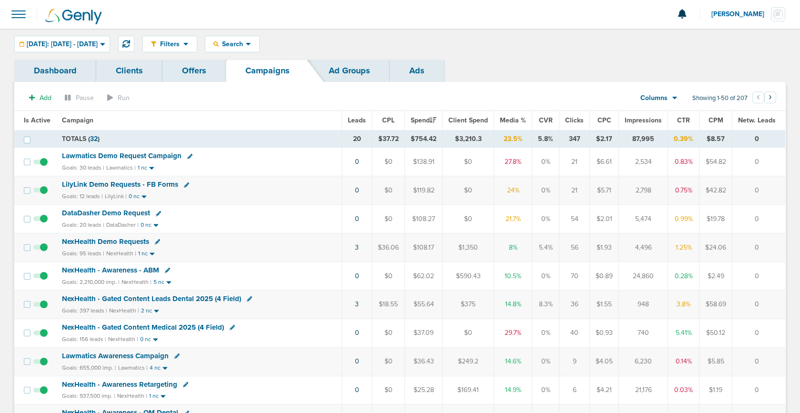
scroll to position [0, 0]
